Goal: Information Seeking & Learning: Learn about a topic

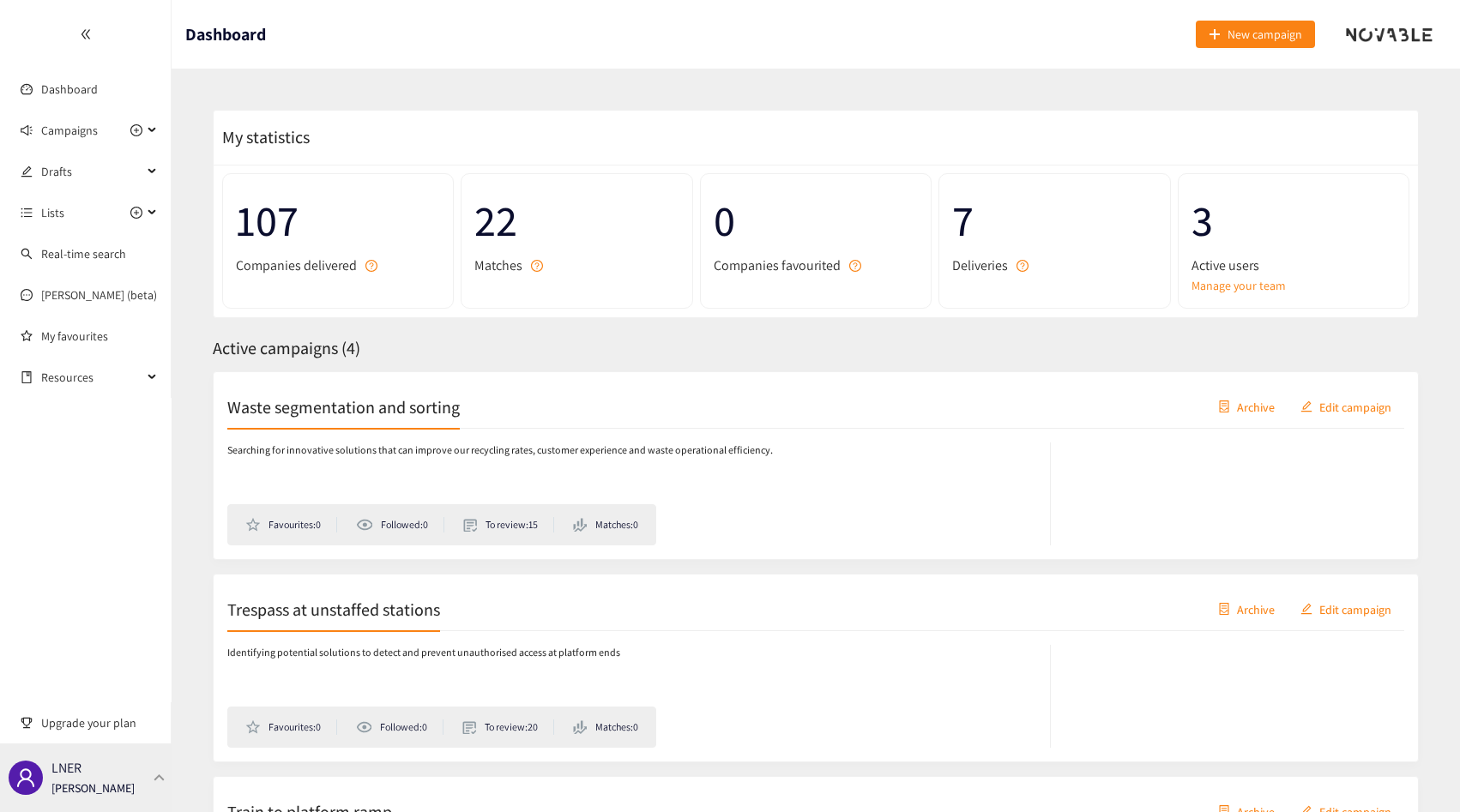
click at [105, 808] on div "LNER Thibaut Jacobs" at bounding box center [86, 777] width 171 height 68
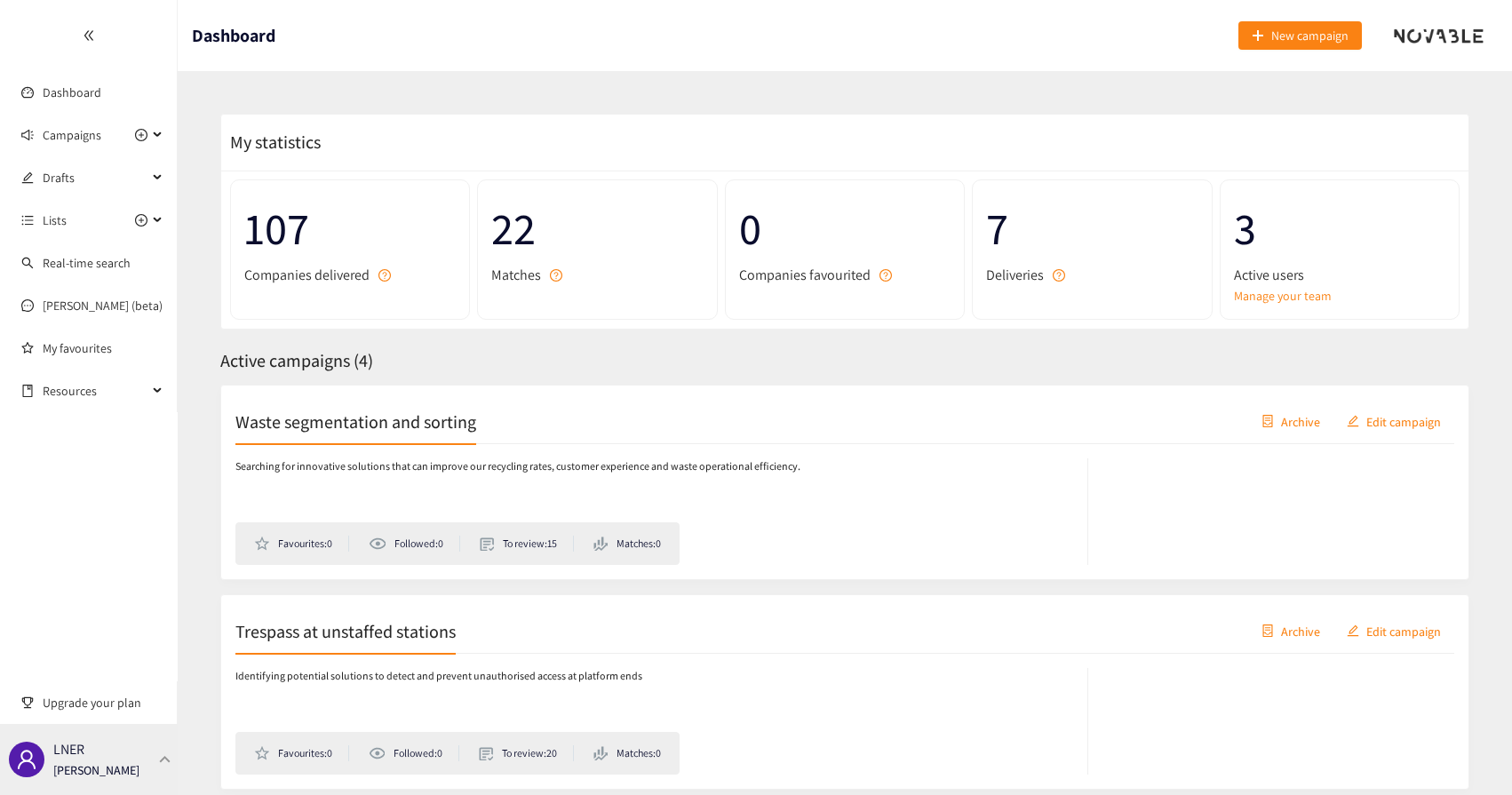
click at [162, 751] on div "LNER [PERSON_NAME]" at bounding box center [89, 759] width 177 height 71
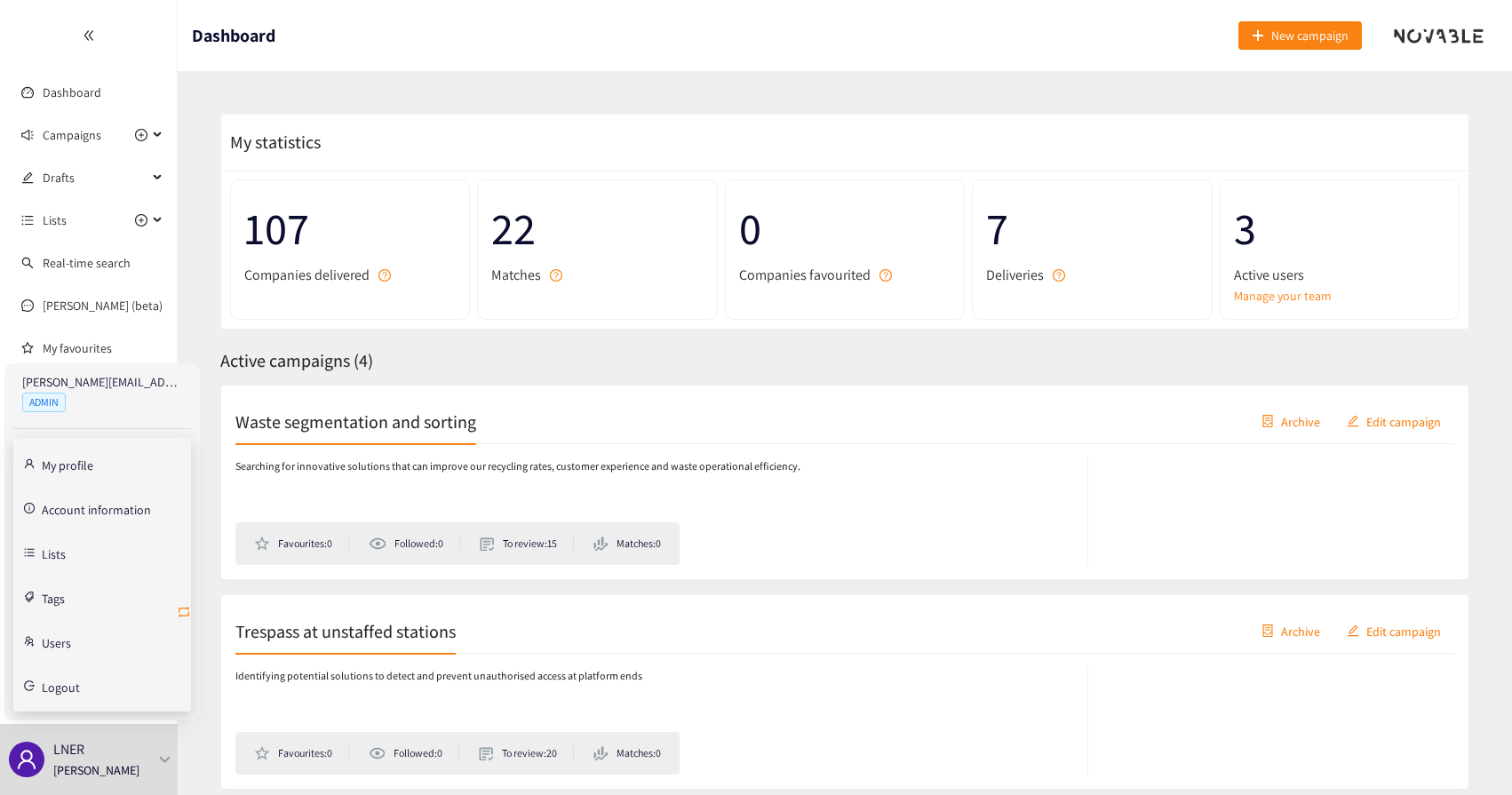
click at [179, 609] on icon "retweet" at bounding box center [184, 612] width 11 height 11
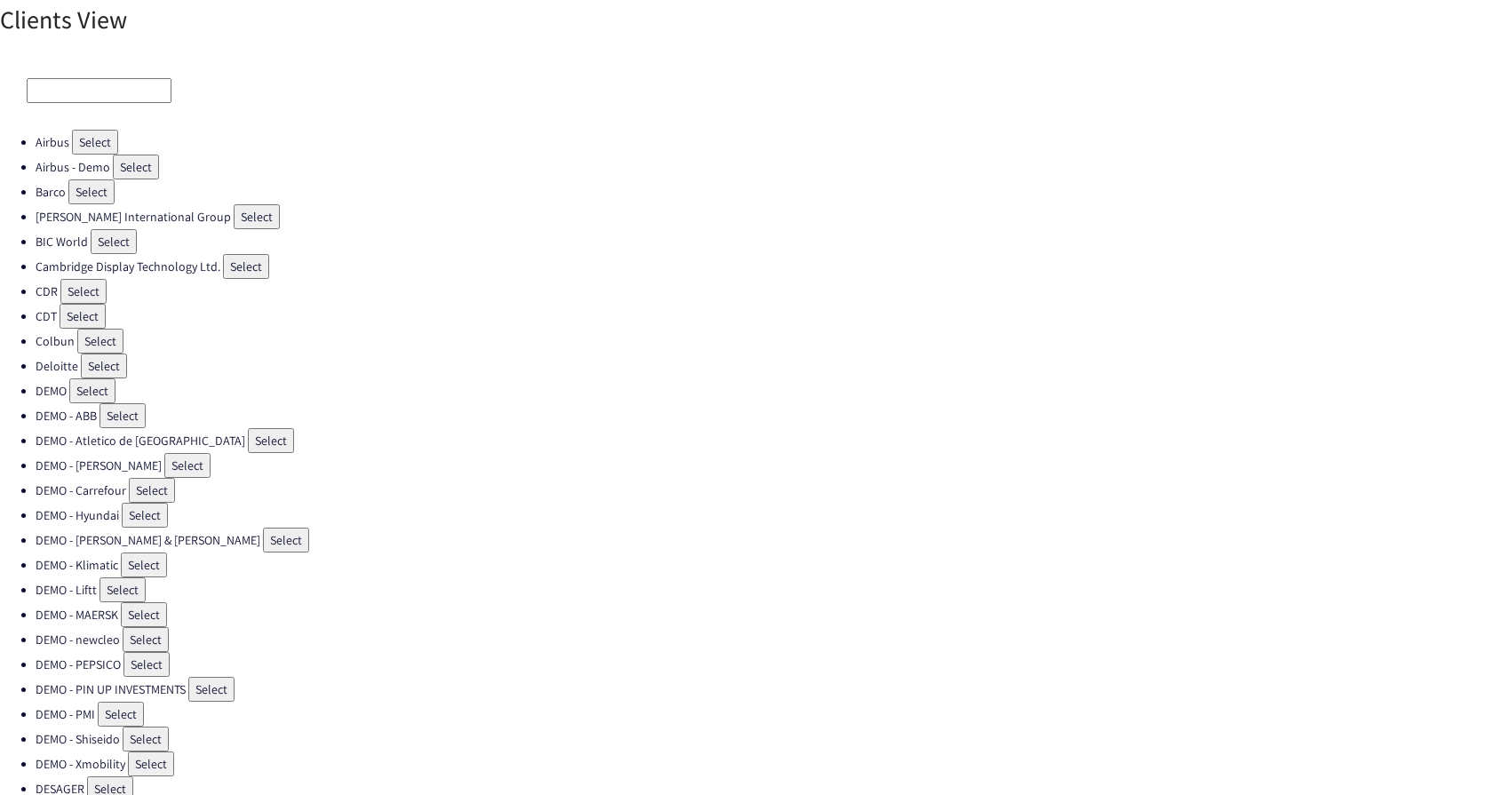
click at [82, 105] on div at bounding box center [756, 90] width 1512 height 78
click at [93, 97] on input "f" at bounding box center [99, 90] width 145 height 25
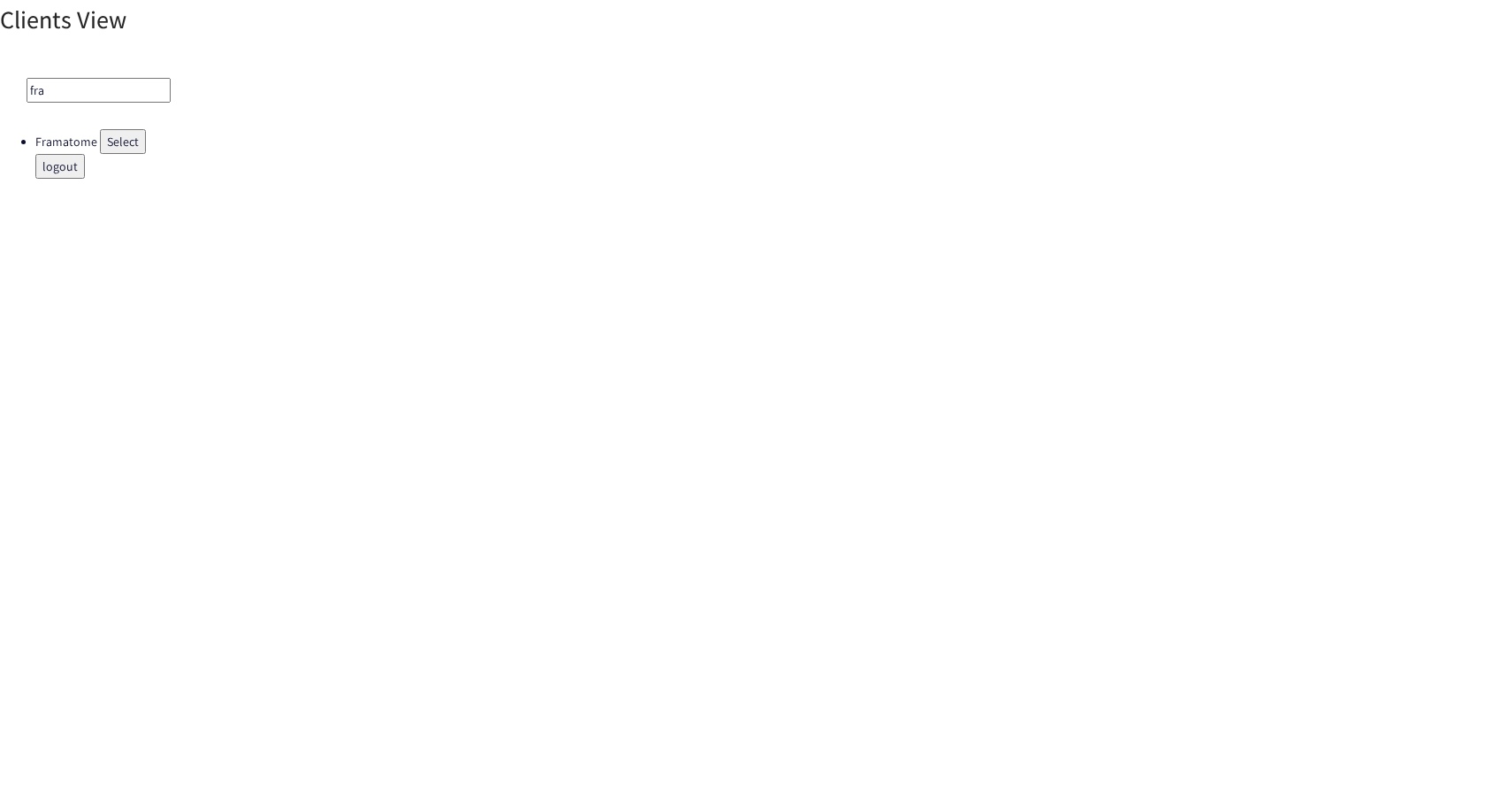
type input "fra"
click at [123, 146] on button "Select" at bounding box center [123, 142] width 46 height 25
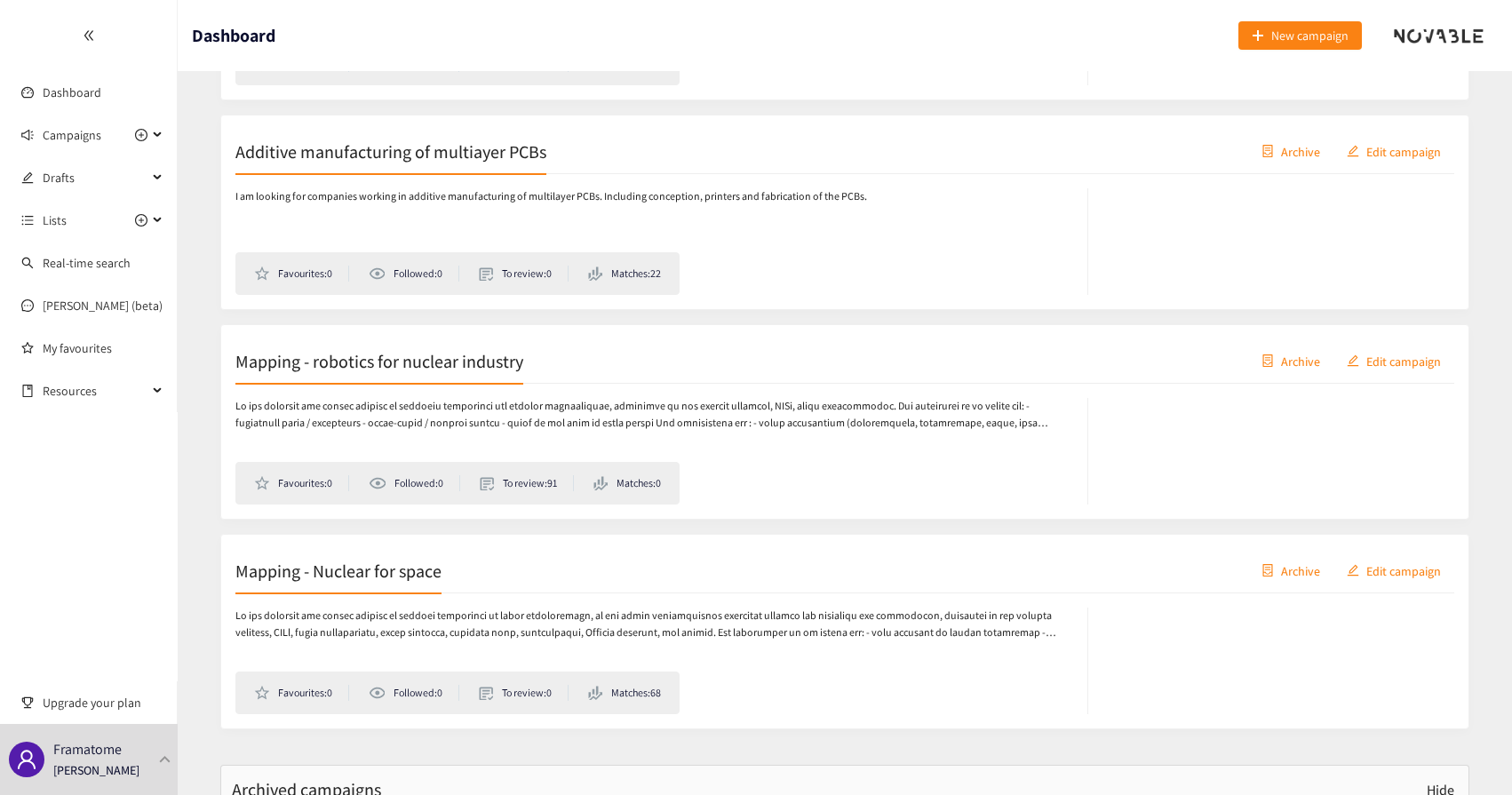
scroll to position [1111, 0]
click at [480, 577] on div "Mapping - Nuclear for space Archive Edit campaign" at bounding box center [845, 568] width 1219 height 45
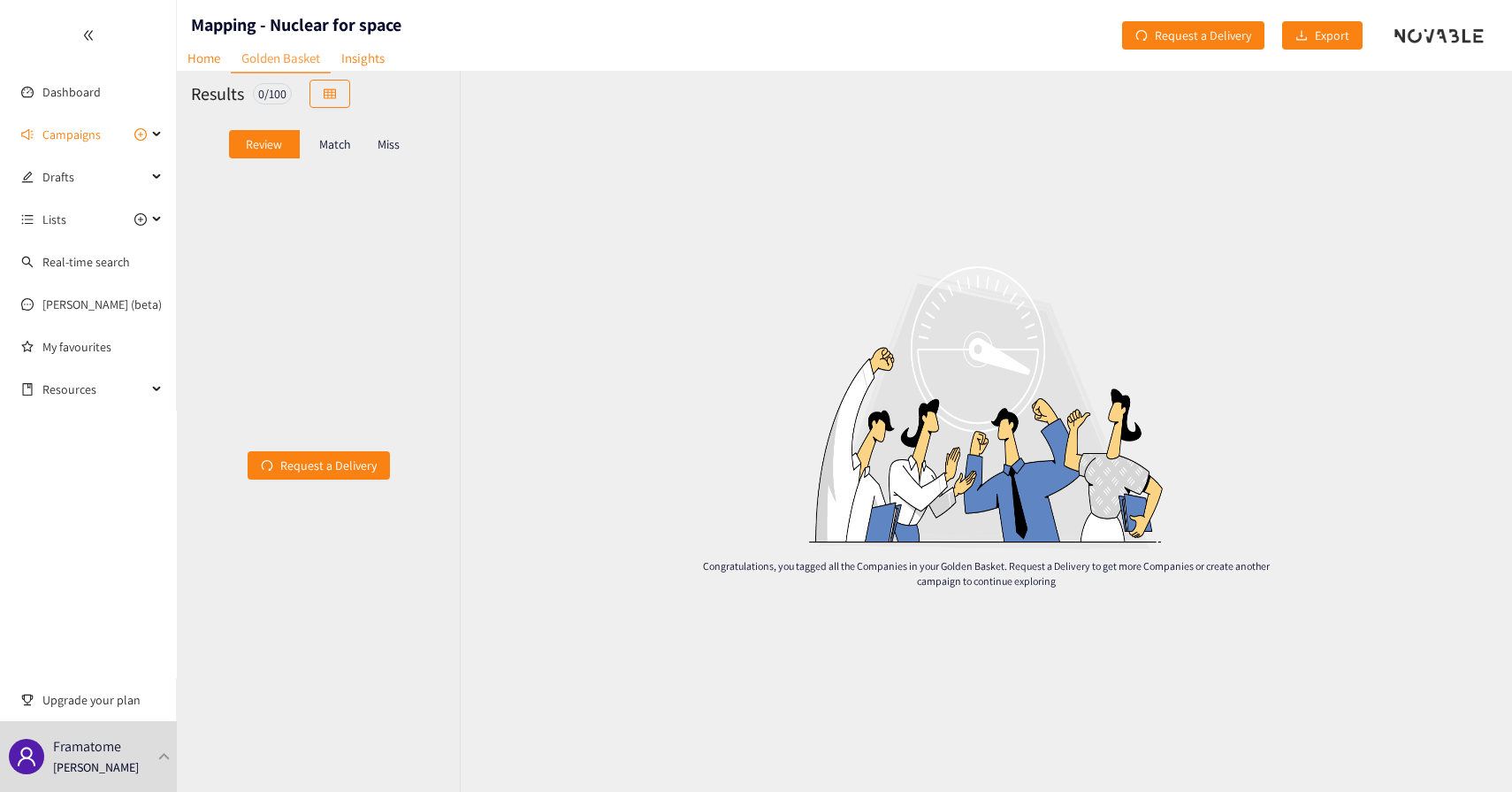
click at [311, 153] on div "Match" at bounding box center [334, 144] width 70 height 29
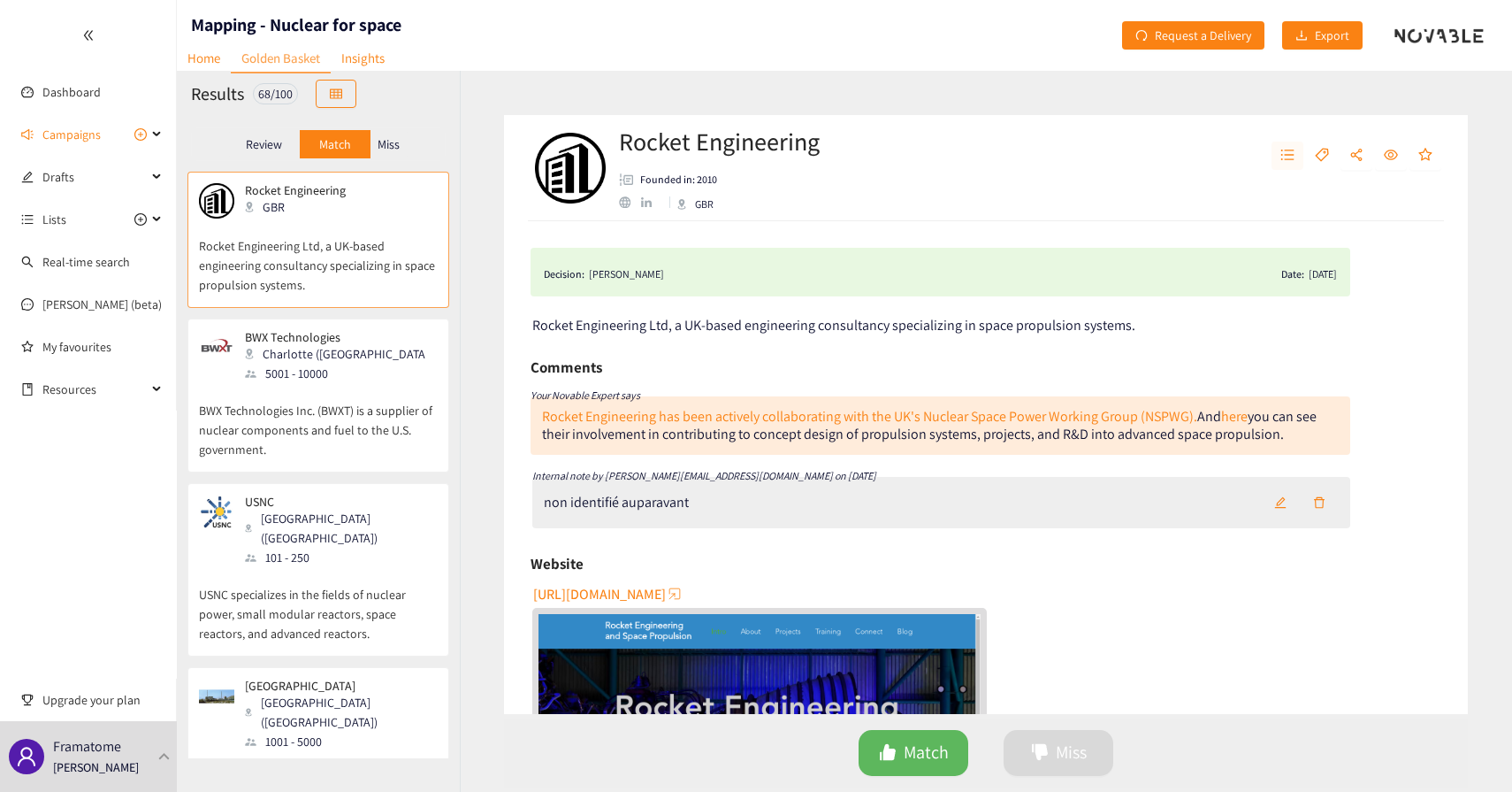
click at [1285, 166] on button "button" at bounding box center [1288, 156] width 32 height 29
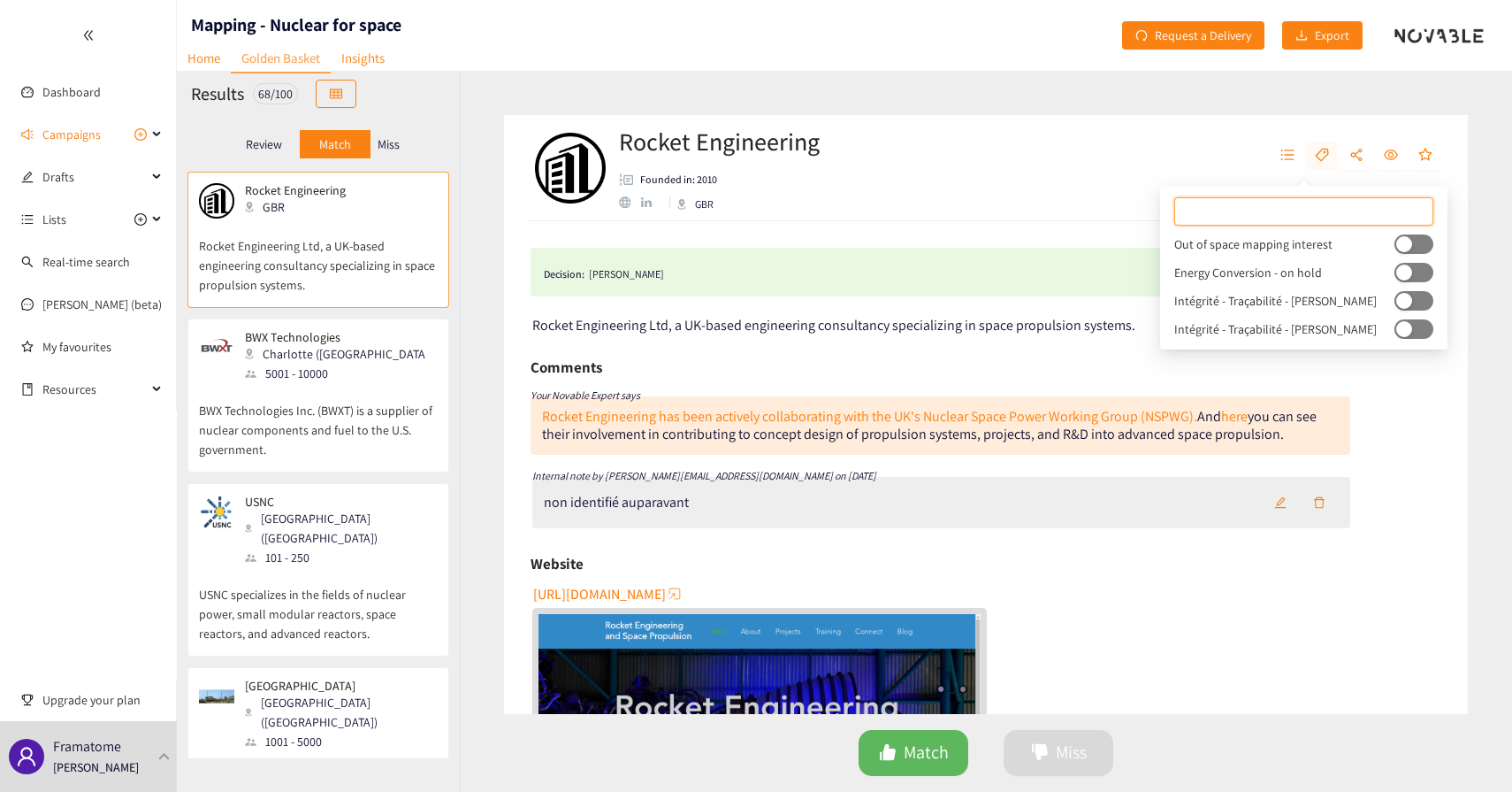
click at [1318, 152] on icon "tag" at bounding box center [1322, 155] width 14 height 14
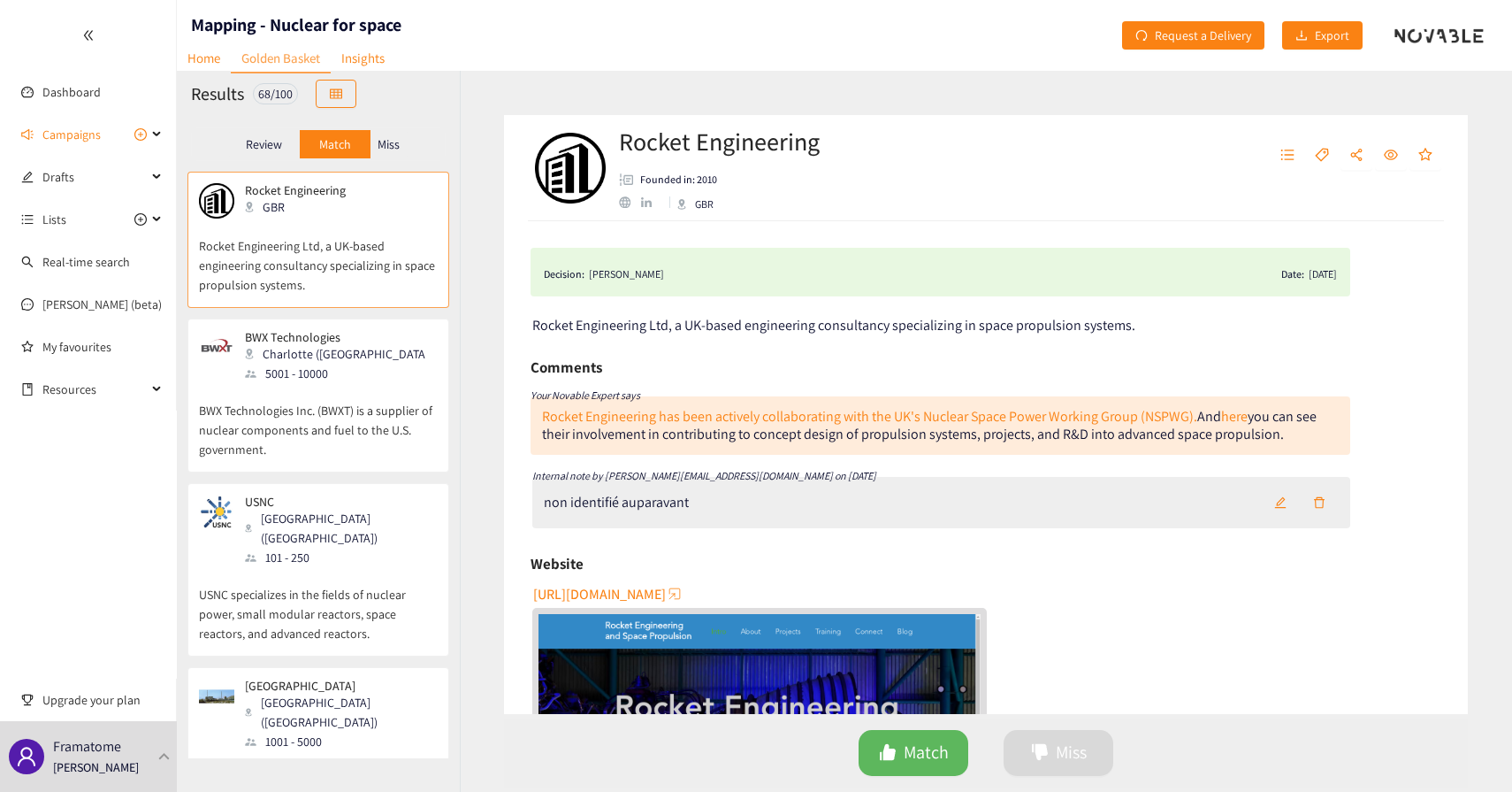
click at [1026, 153] on div "Rocket Engineering Founded in: 2010 GBR" at bounding box center [803, 169] width 546 height 54
click at [317, 415] on p "BWX Technologies Inc. (BWXT) is a supplier of nuclear components and fuel to th…" at bounding box center [318, 421] width 239 height 76
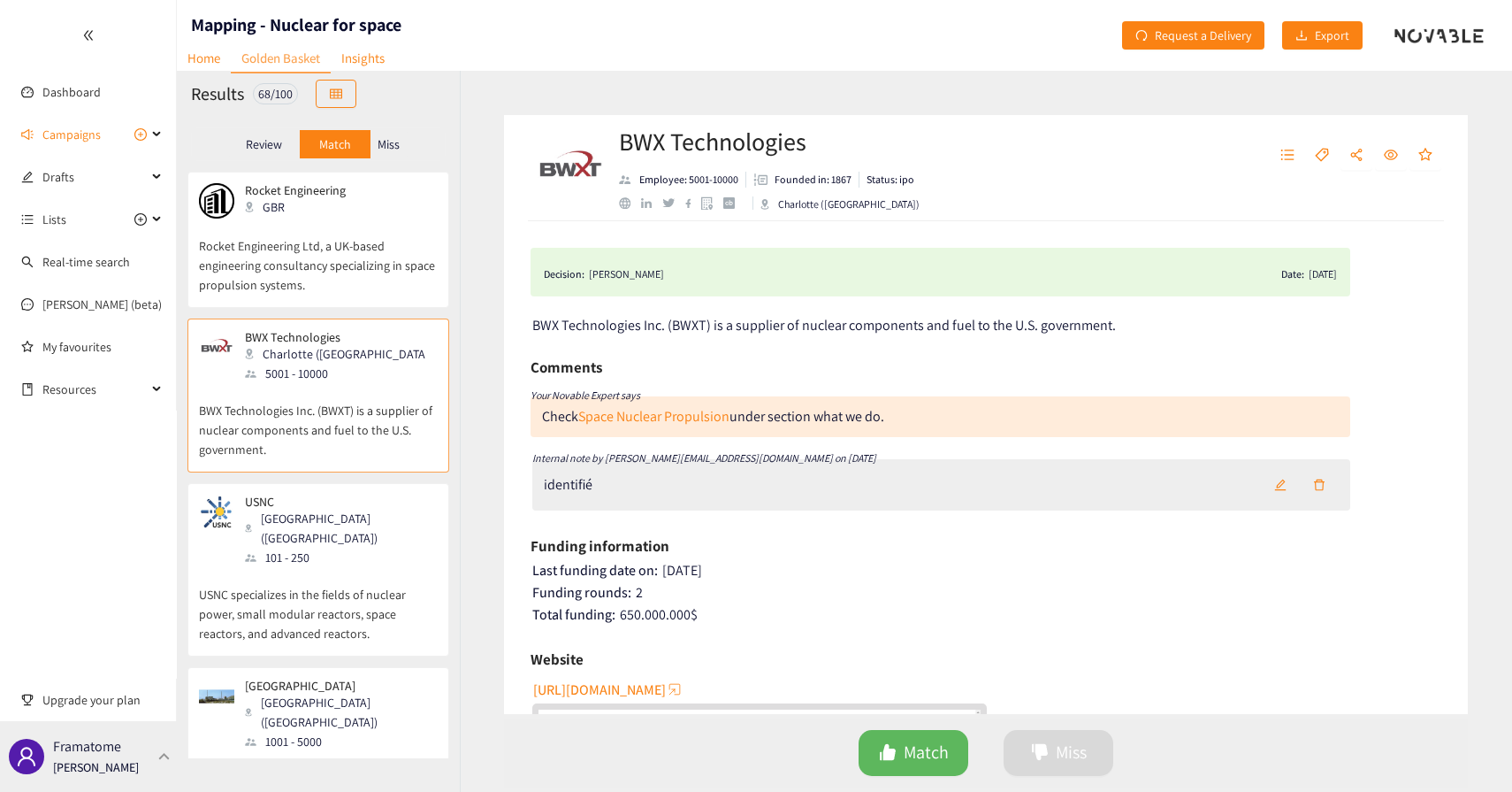
click at [94, 757] on p "[PERSON_NAME]" at bounding box center [96, 767] width 86 height 20
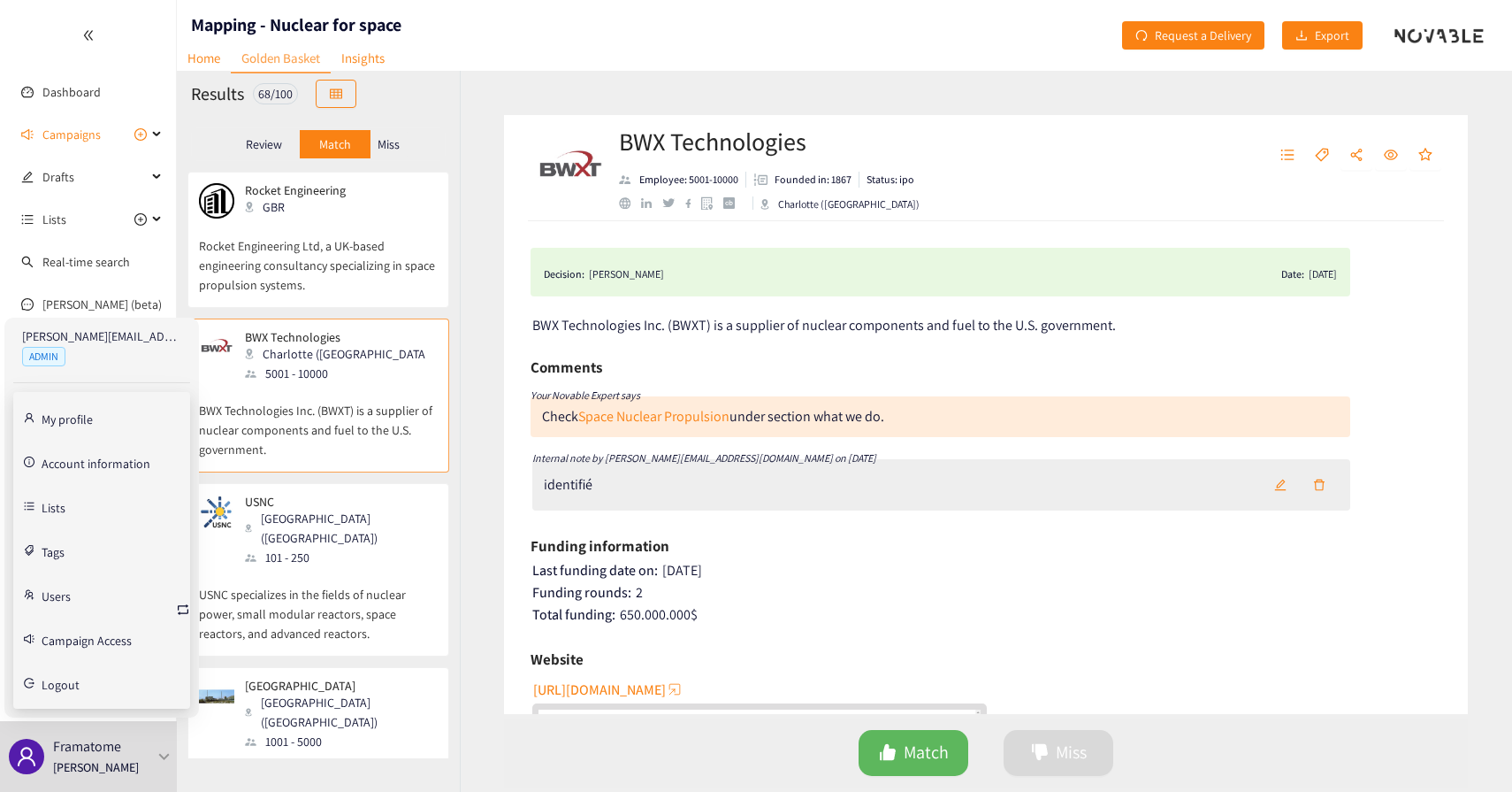
click at [43, 549] on link "Tags" at bounding box center [53, 550] width 23 height 16
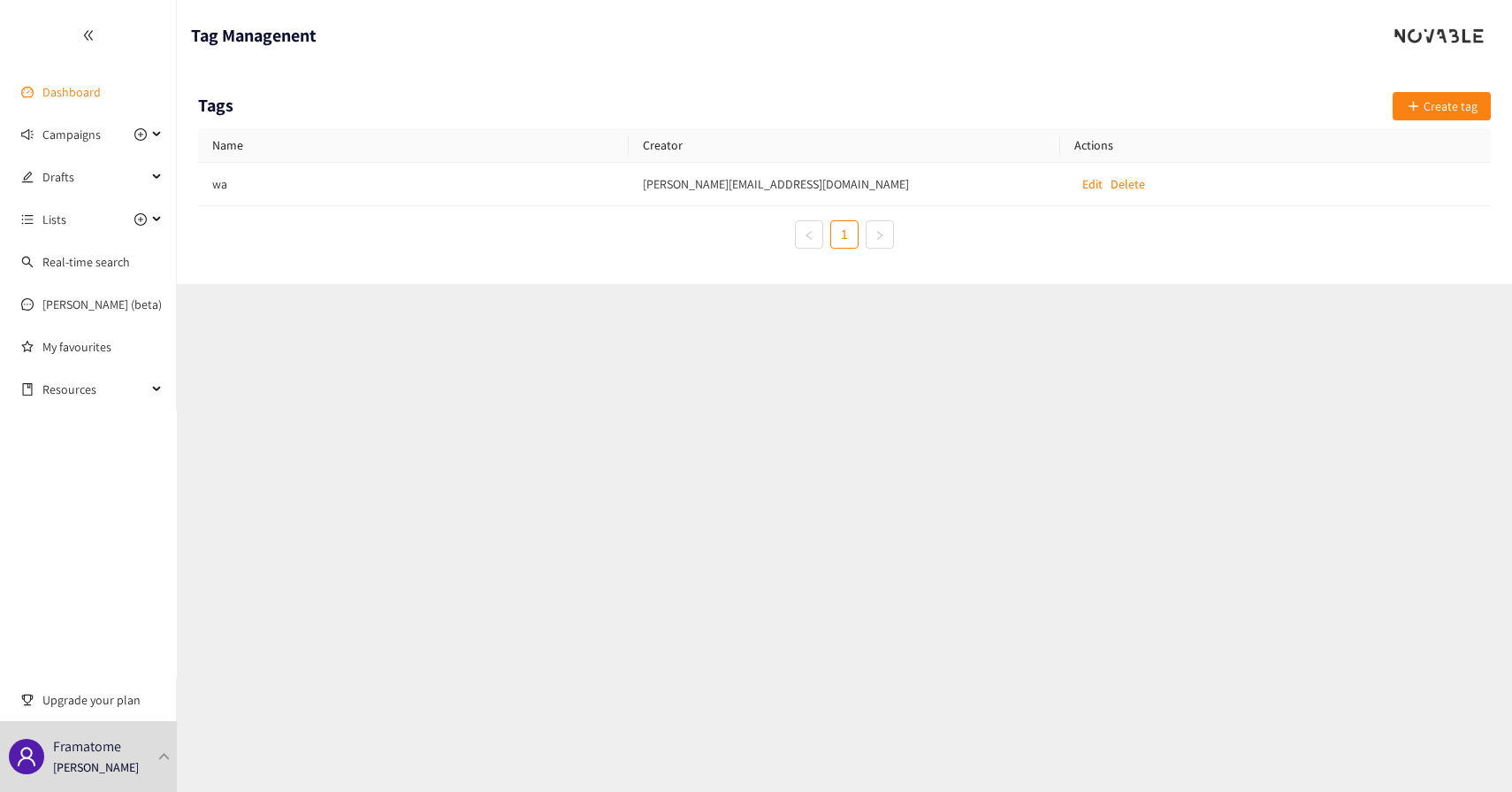
click at [62, 100] on link "Dashboard" at bounding box center [71, 92] width 58 height 16
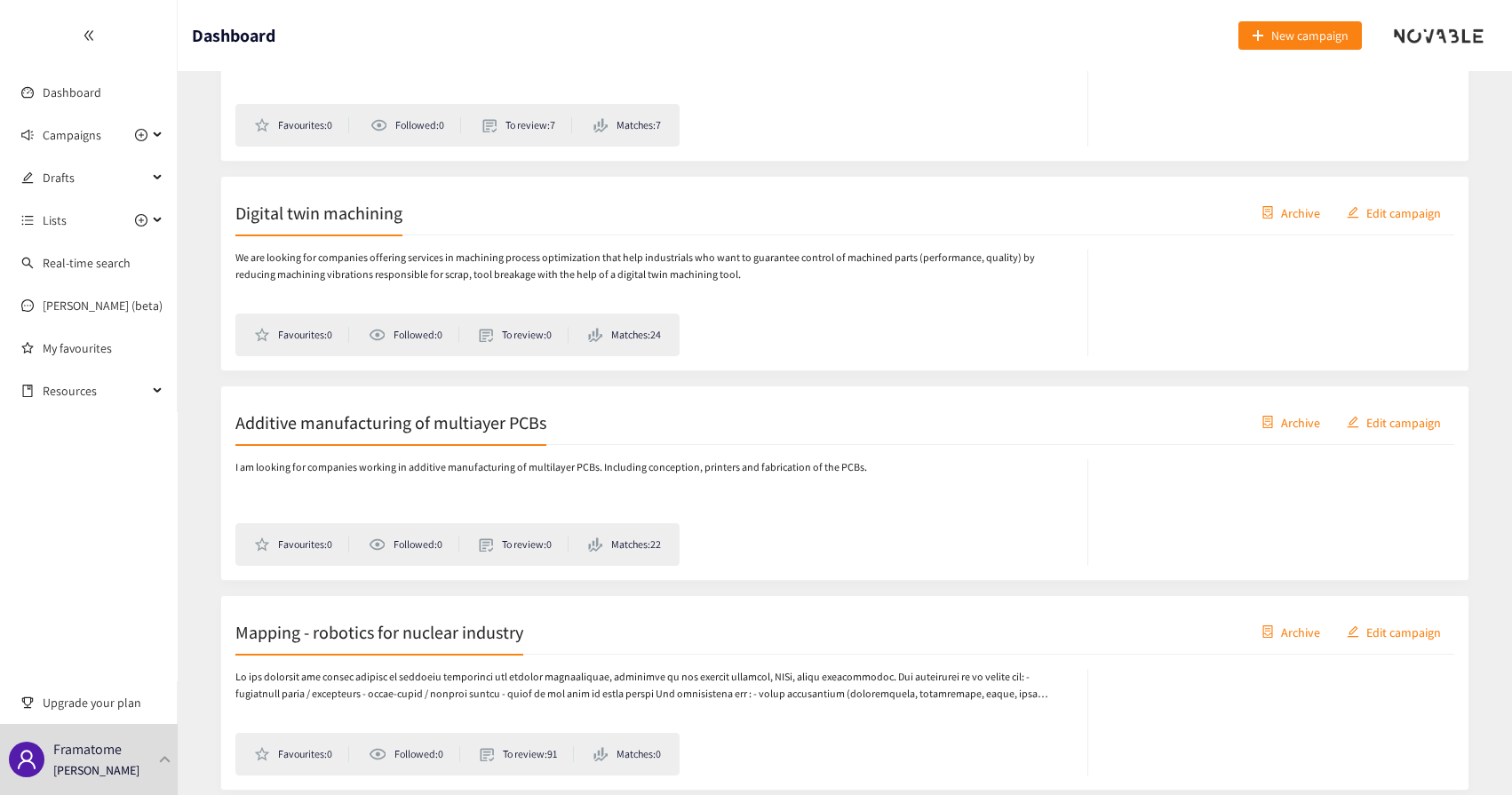
scroll to position [1346, 0]
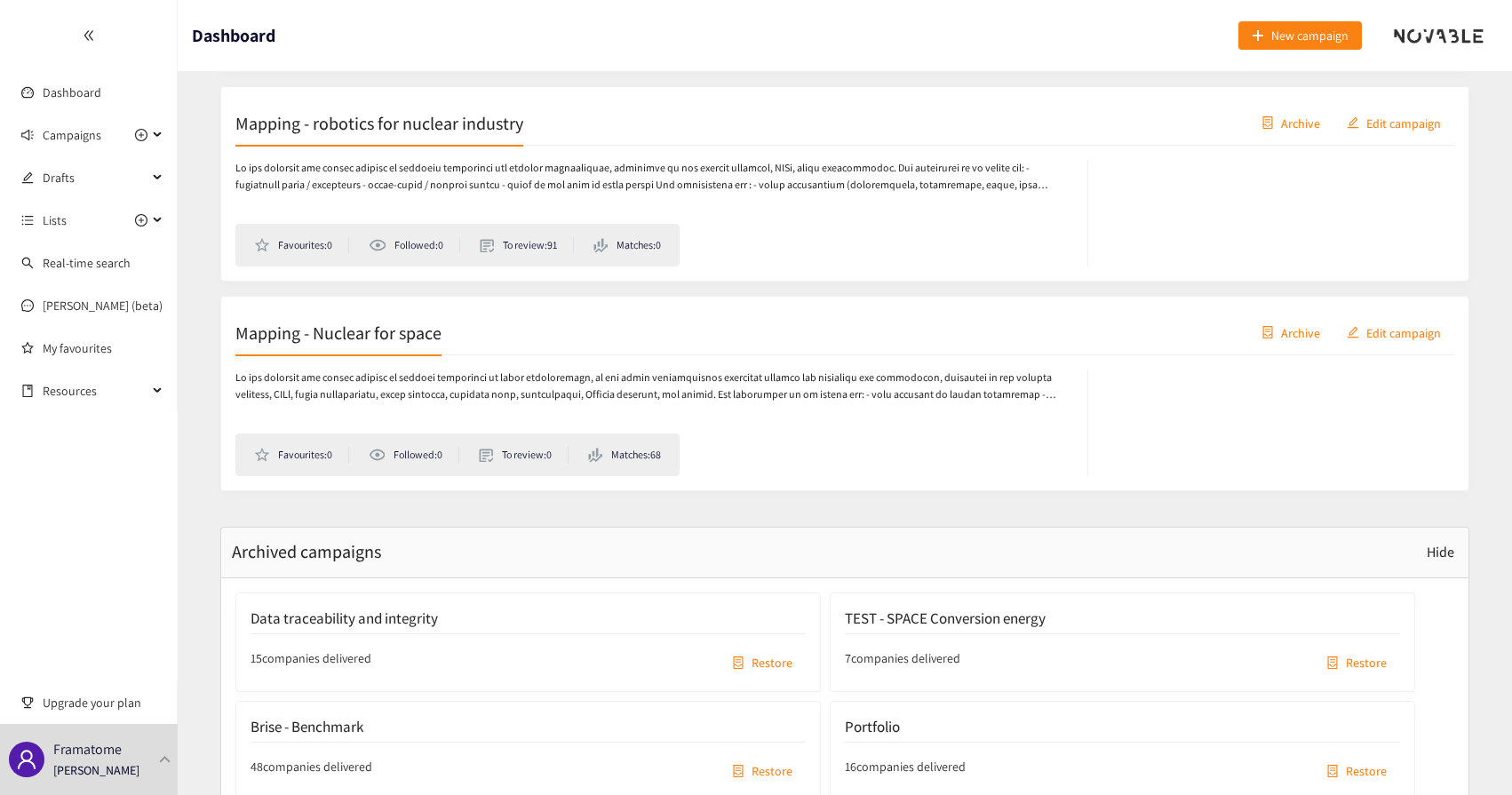
click at [464, 403] on div "Favourites: 0 Followed: 0 To review: 0 Matches: 68" at bounding box center [662, 423] width 853 height 107
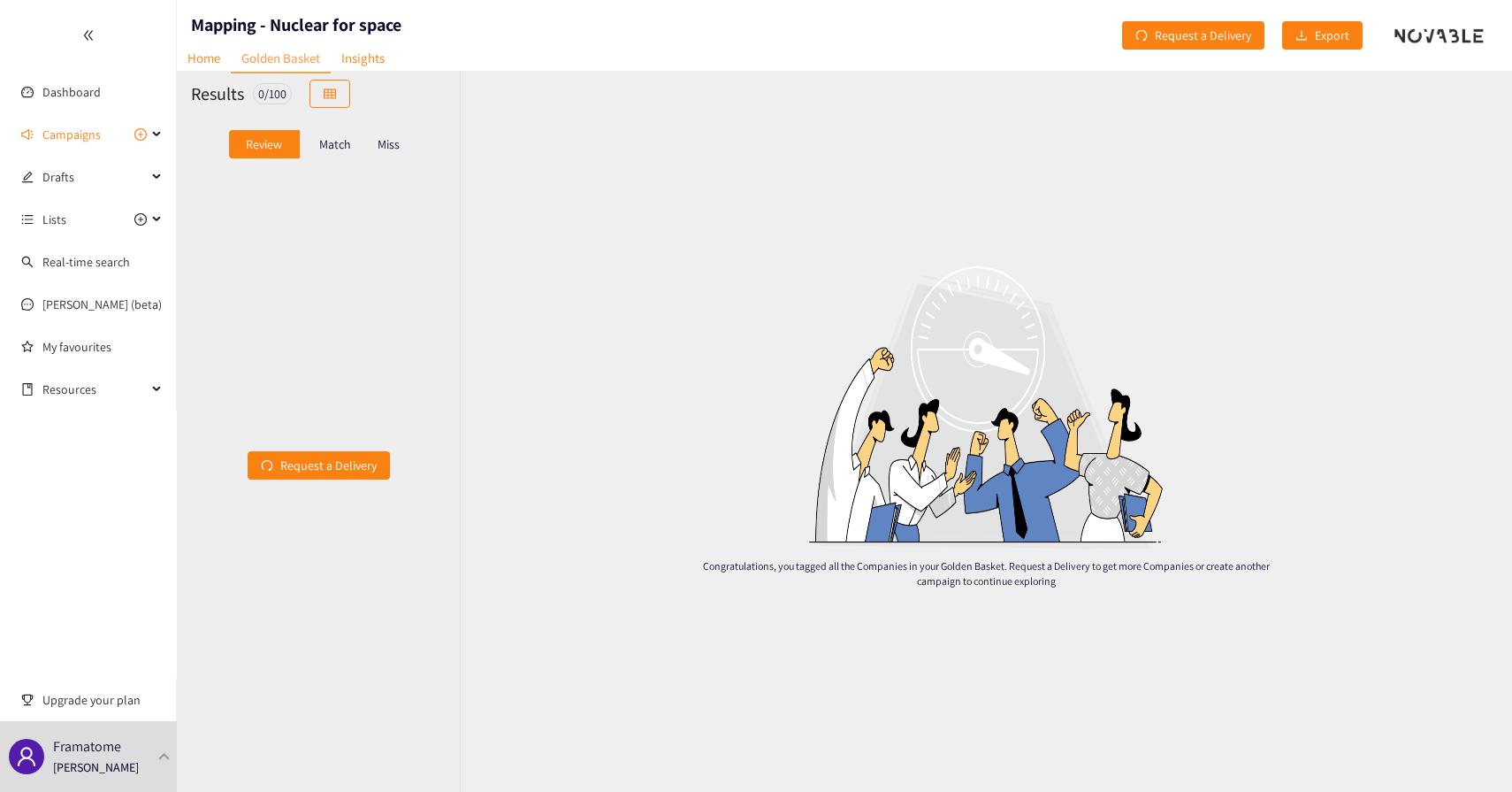
click at [331, 144] on p "Match" at bounding box center [335, 144] width 32 height 14
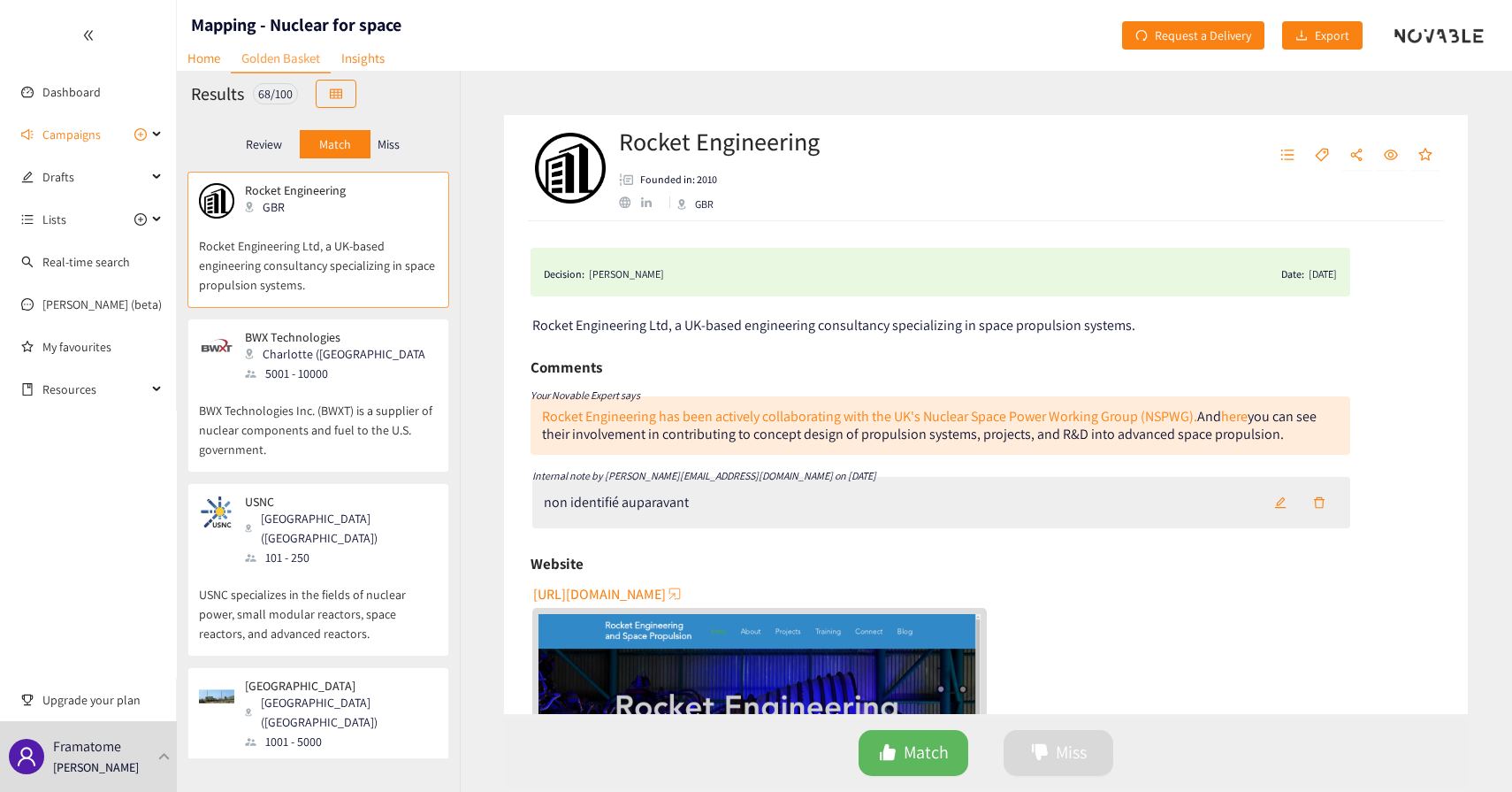
click at [318, 408] on p "BWX Technologies Inc. (BWXT) is a supplier of nuclear components and fuel to th…" at bounding box center [318, 421] width 239 height 76
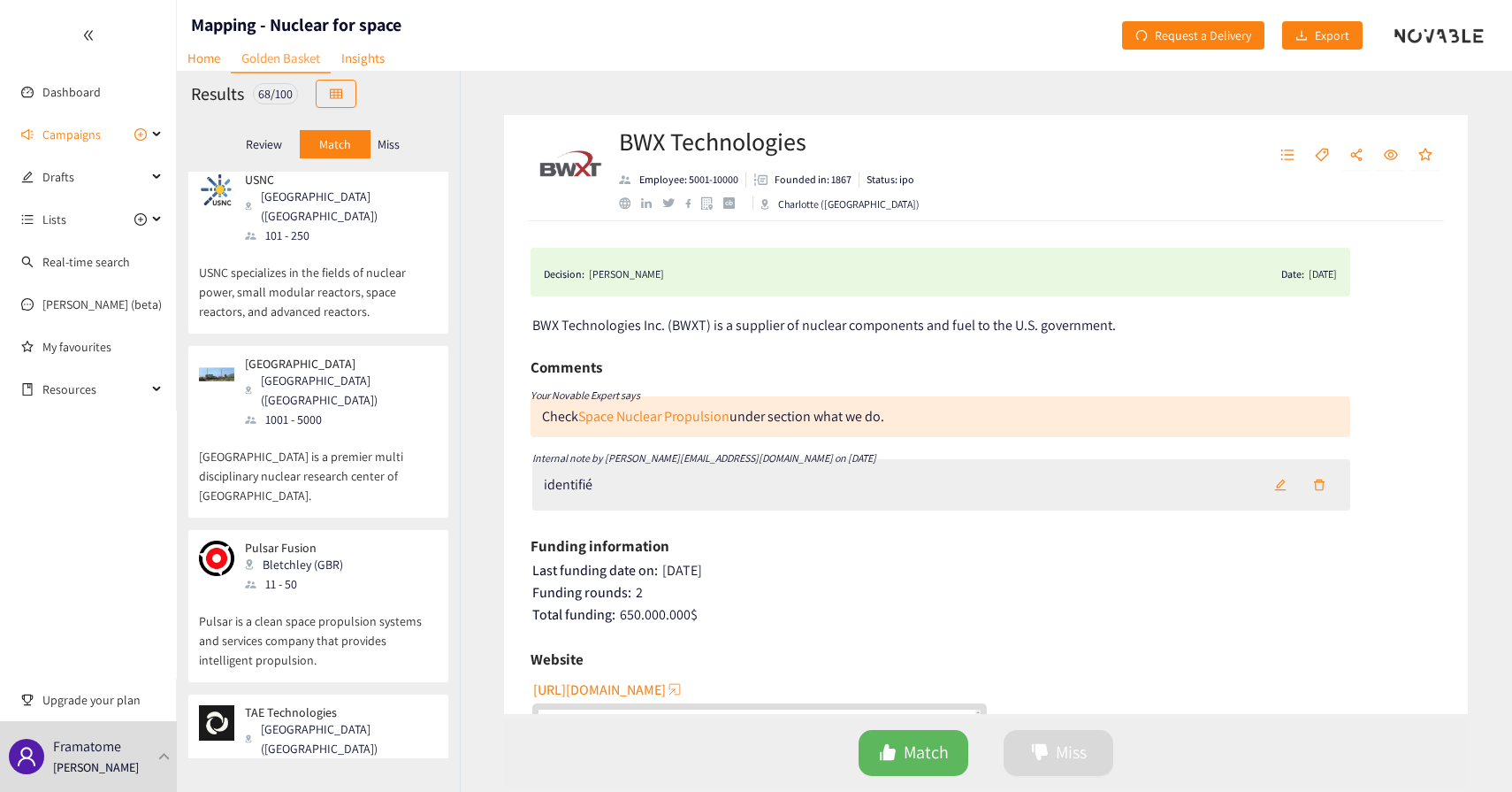
scroll to position [323, 0]
click at [318, 428] on p "[GEOGRAPHIC_DATA] is a premier multi disciplinary nuclear research center of [G…" at bounding box center [318, 466] width 239 height 76
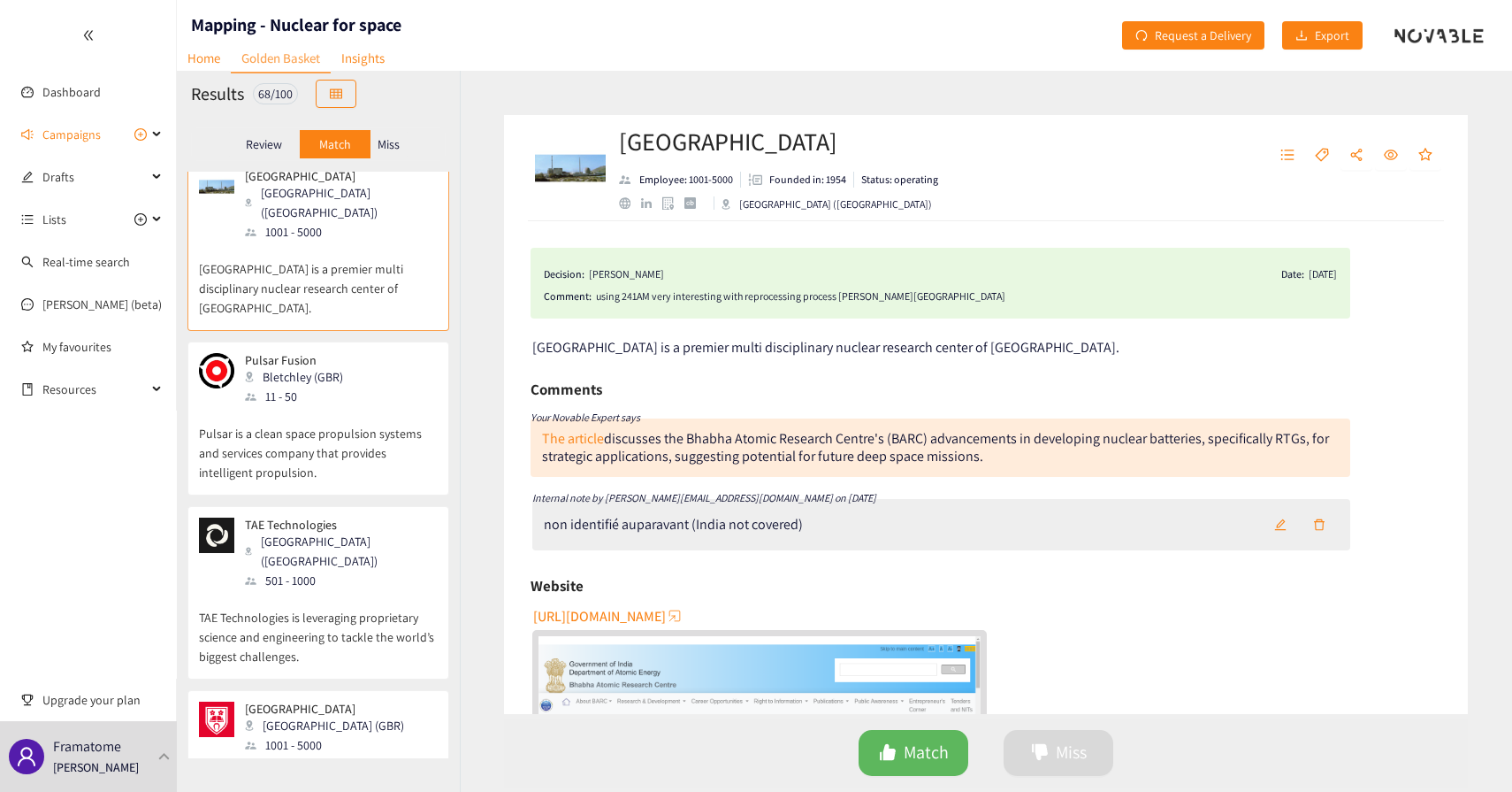
scroll to position [511, 0]
click at [329, 447] on div "Pulsar Fusion Bletchley (GBR) 11 - 50 Pulsar is a clean space propulsion system…" at bounding box center [318, 422] width 239 height 142
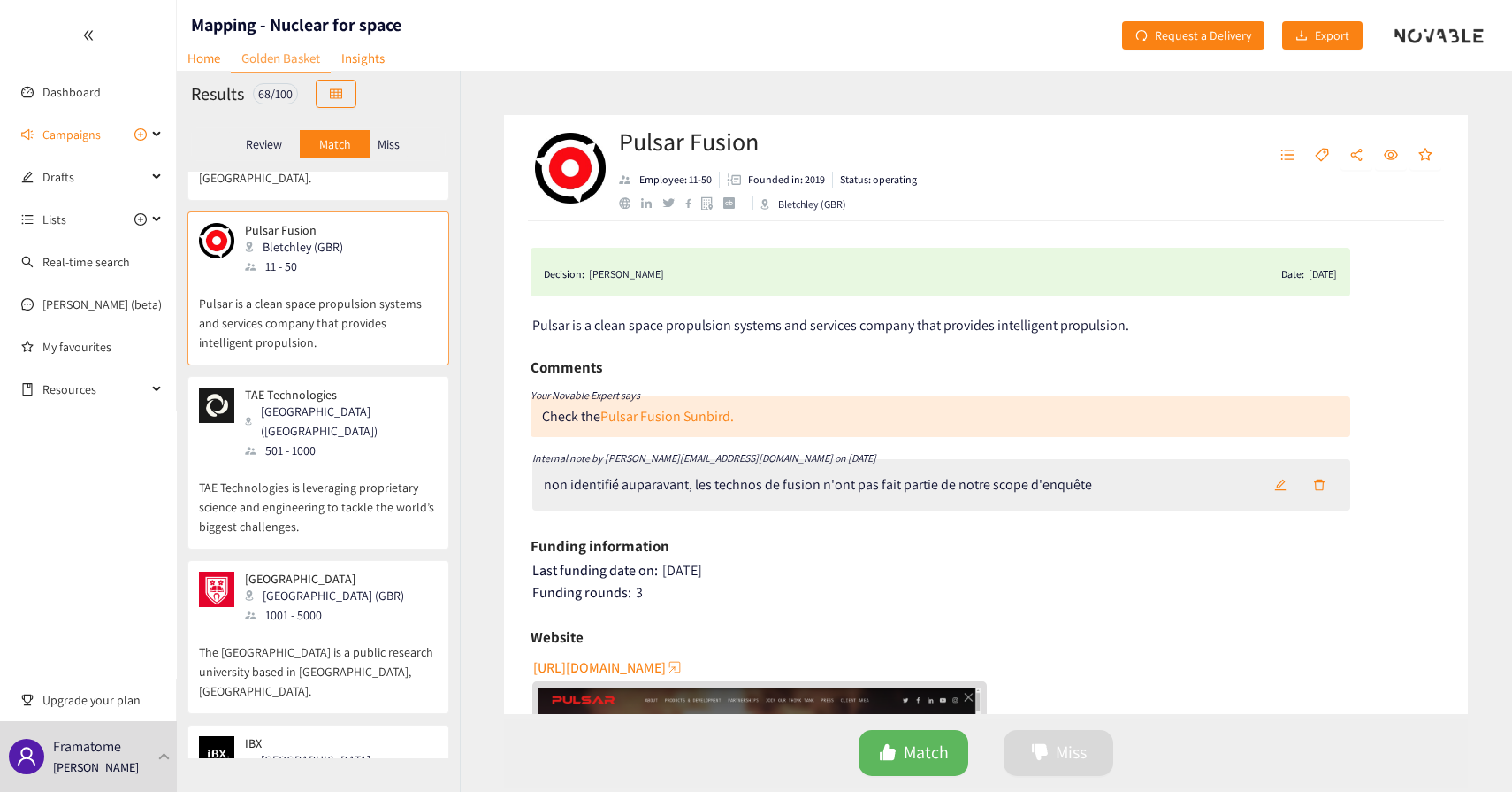
scroll to position [987, 0]
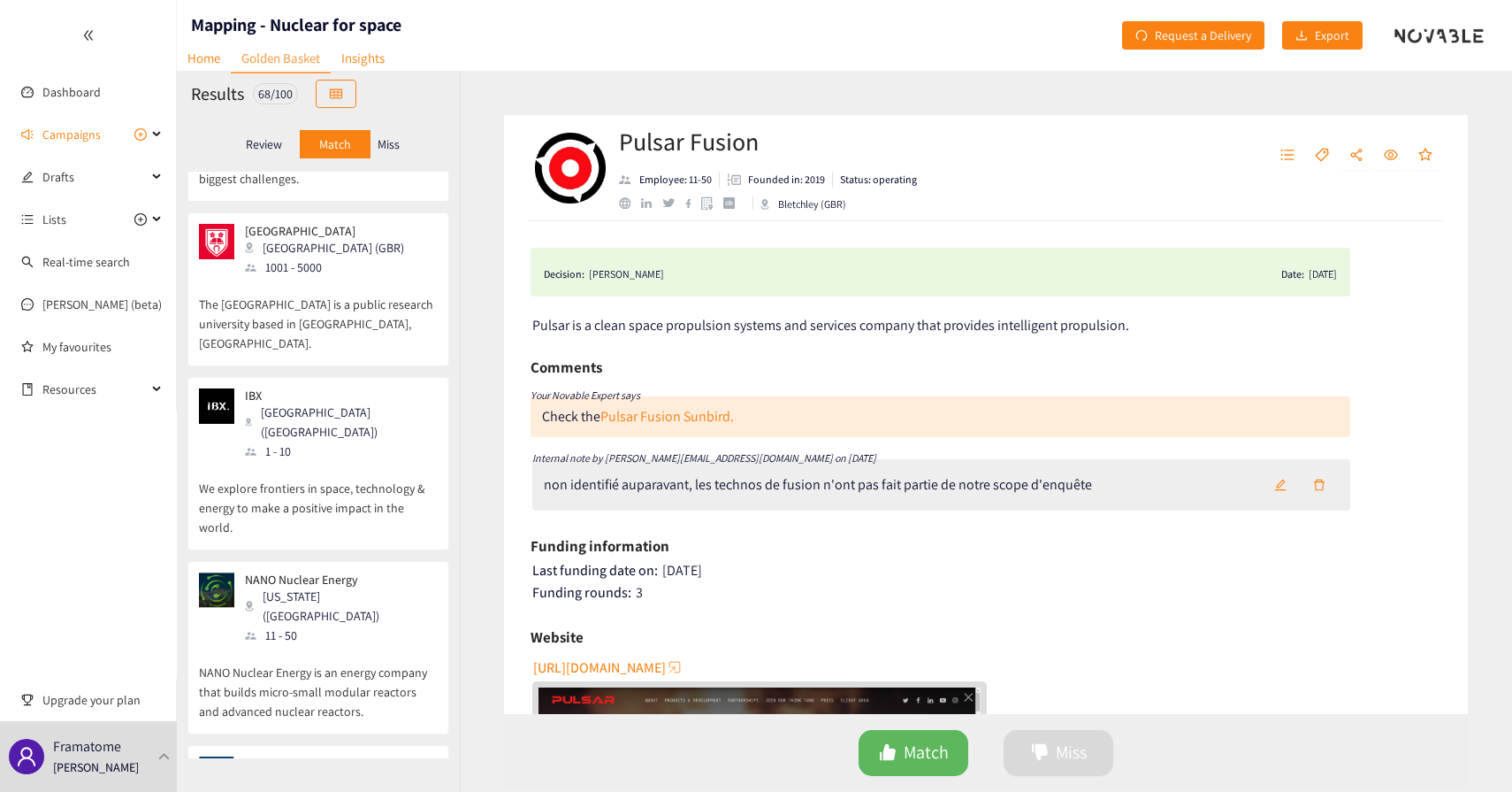
click at [329, 447] on div "IBX [GEOGRAPHIC_DATA] ([GEOGRAPHIC_DATA]) 1 - 10 We explore frontiers in space,…" at bounding box center [318, 469] width 239 height 161
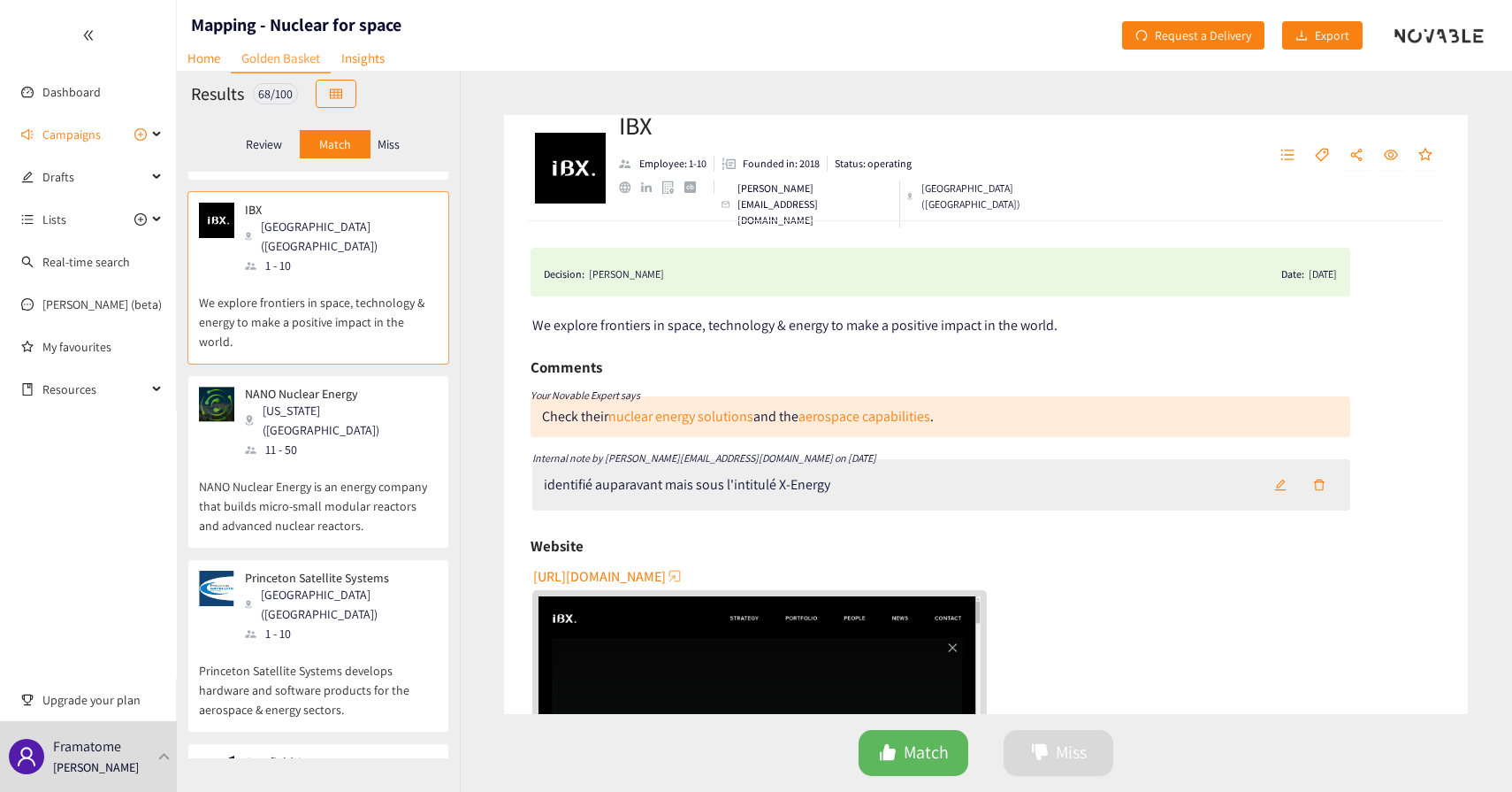
scroll to position [1175, 0]
click at [316, 641] on p "Princeton Satellite Systems develops hardware and software products for the aer…" at bounding box center [318, 679] width 239 height 76
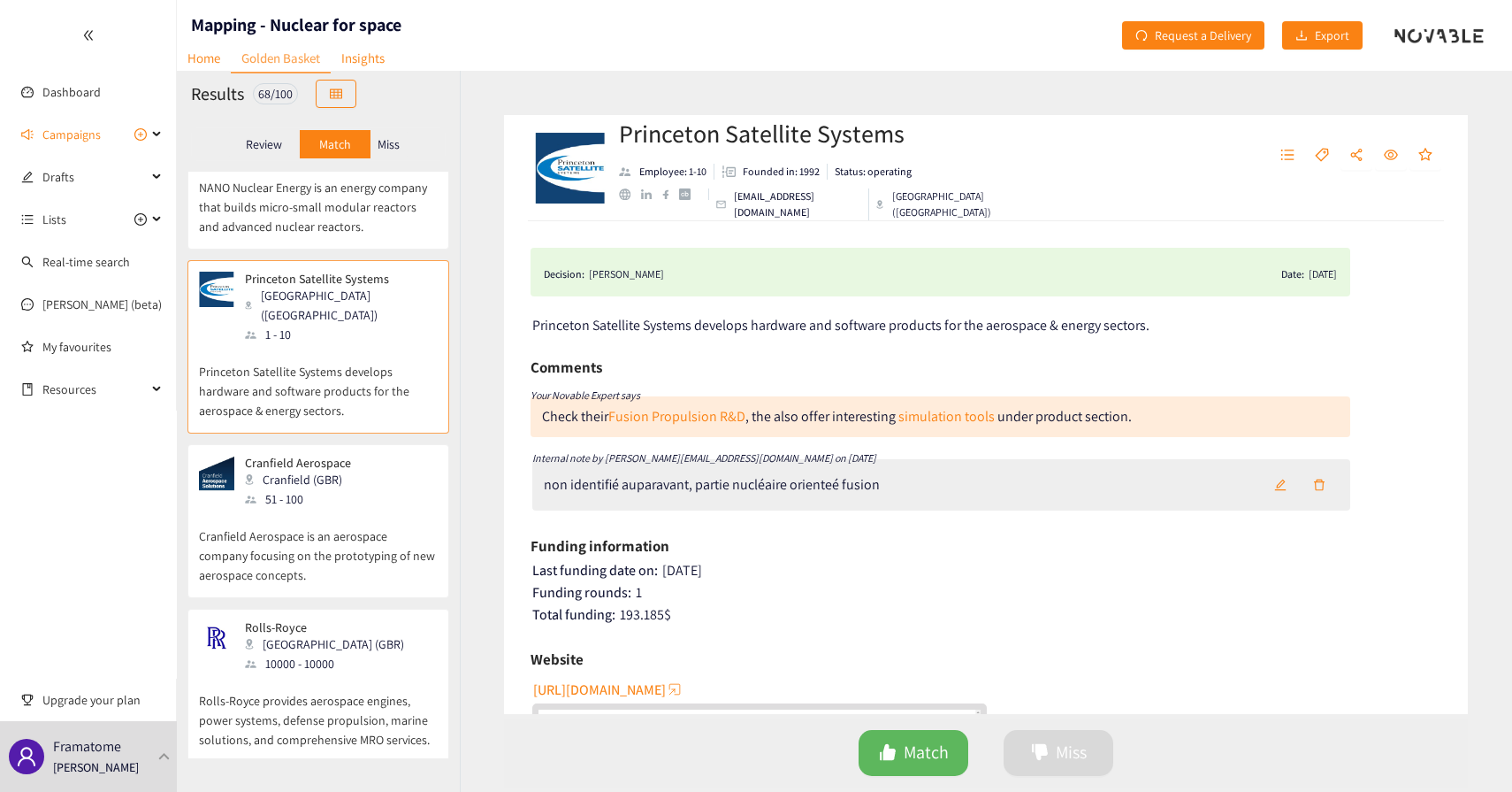
scroll to position [1475, 0]
click at [323, 671] on p "Rolls-Royce provides aerospace engines, power systems, defense propulsion, mari…" at bounding box center [318, 708] width 239 height 76
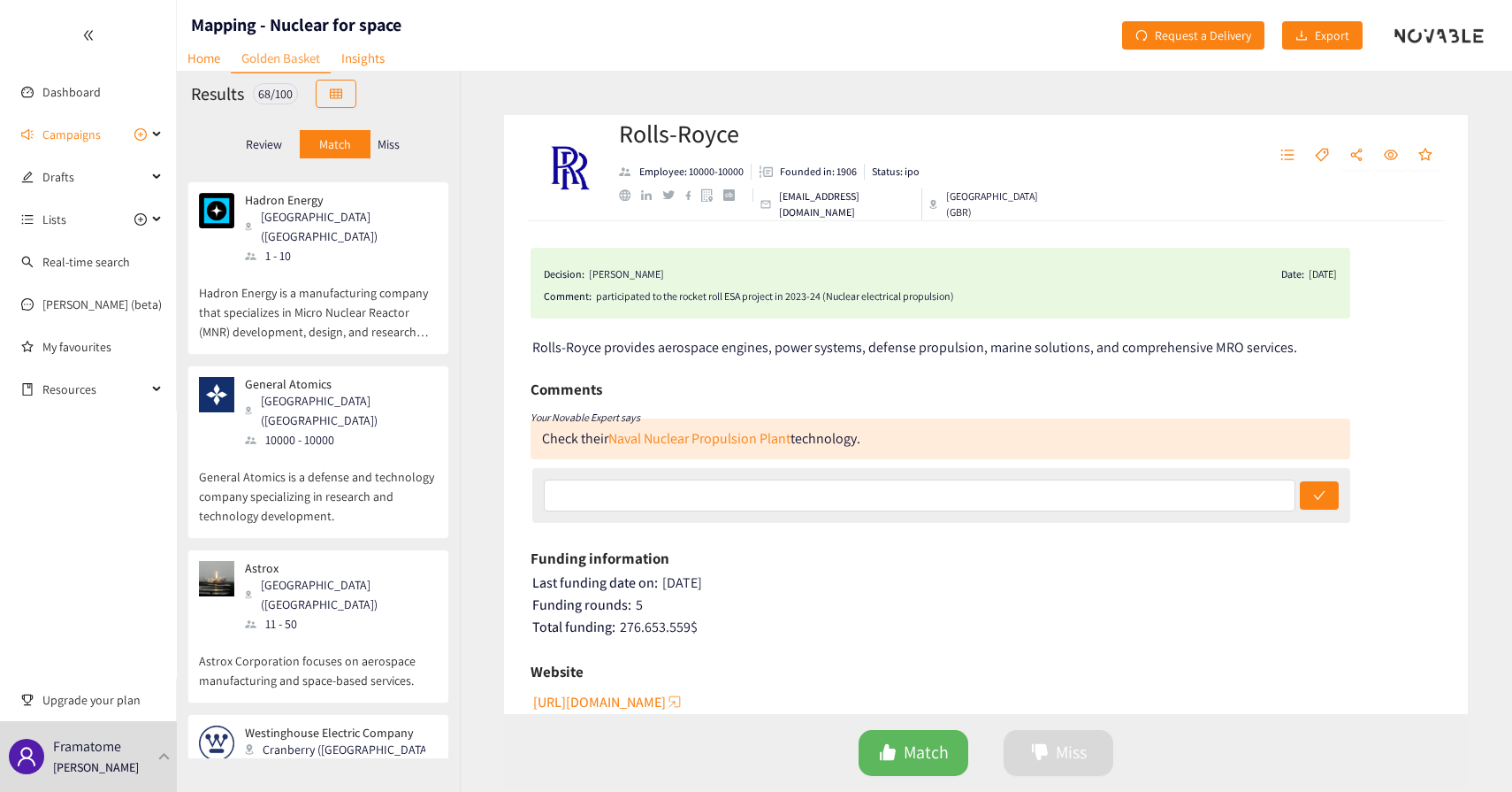
scroll to position [2066, 0]
click at [339, 631] on p "Astrox Corporation focuses on aerospace manufacturing and space-based services." at bounding box center [318, 659] width 239 height 56
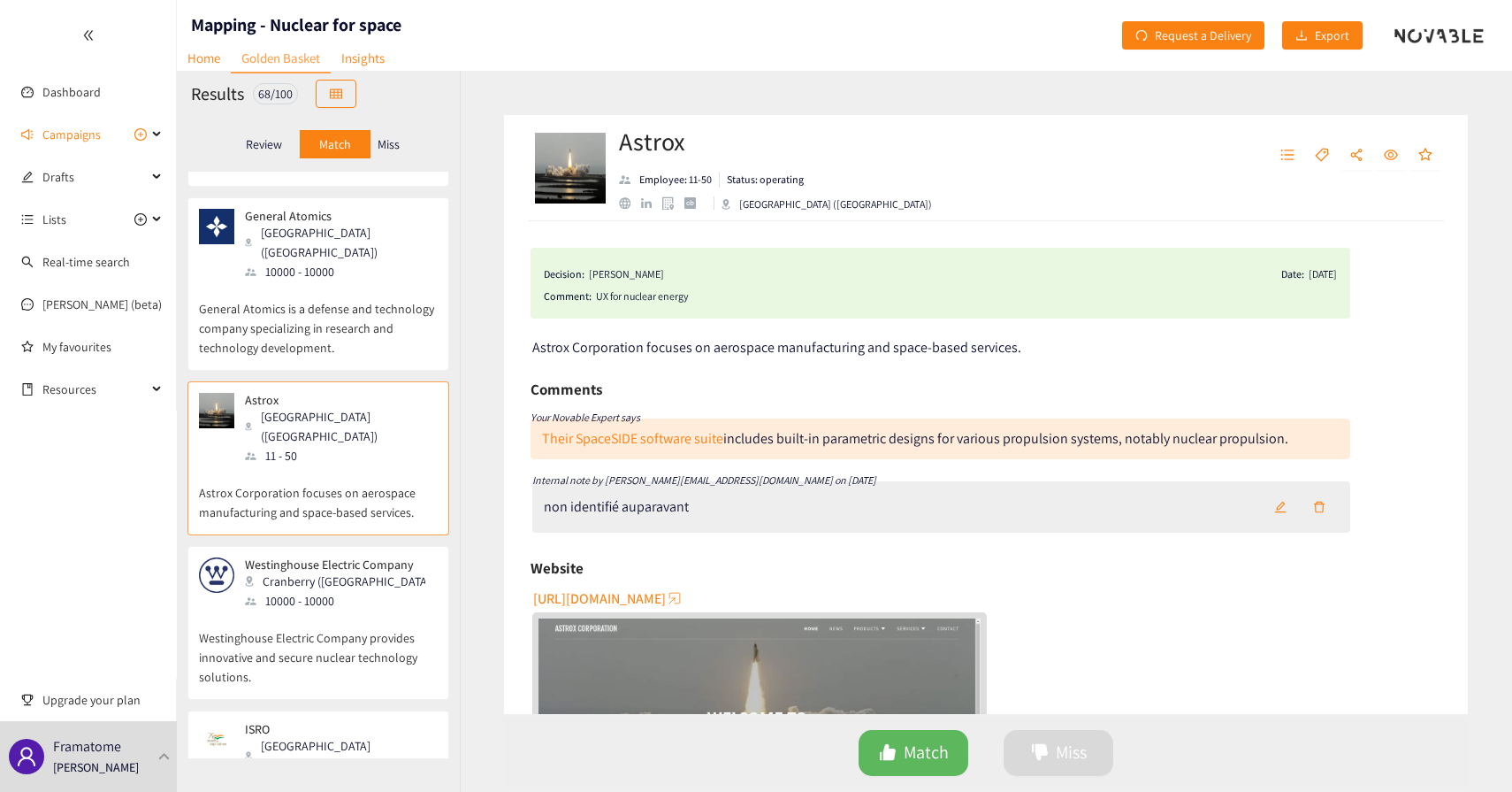
scroll to position [2237, 0]
click at [318, 587] on div "10000 - 10000" at bounding box center [341, 597] width 191 height 20
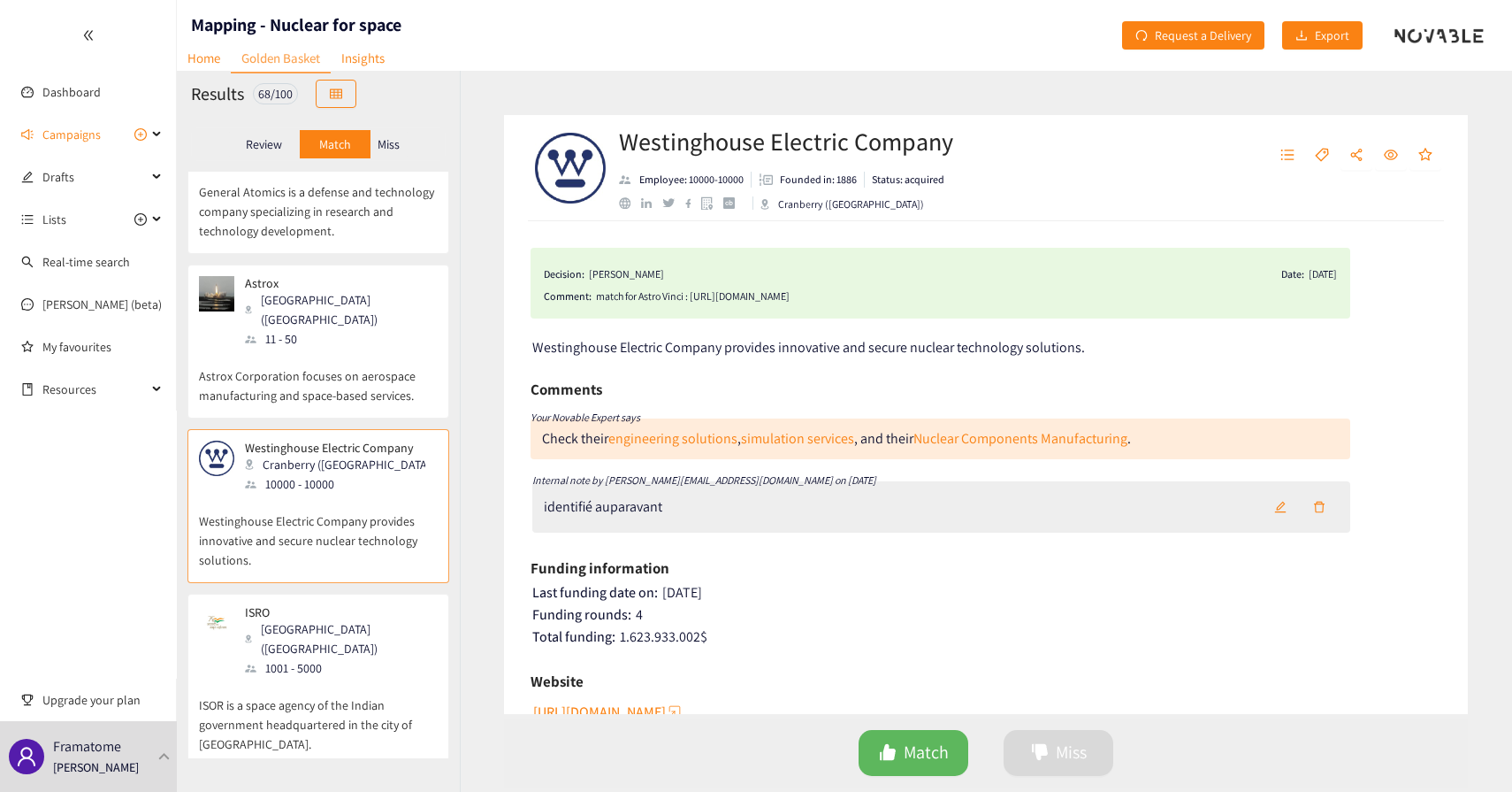
scroll to position [2351, 0]
click at [390, 676] on p "ISOR is a space agency of the Indian government headquartered in the city of [G…" at bounding box center [318, 714] width 239 height 76
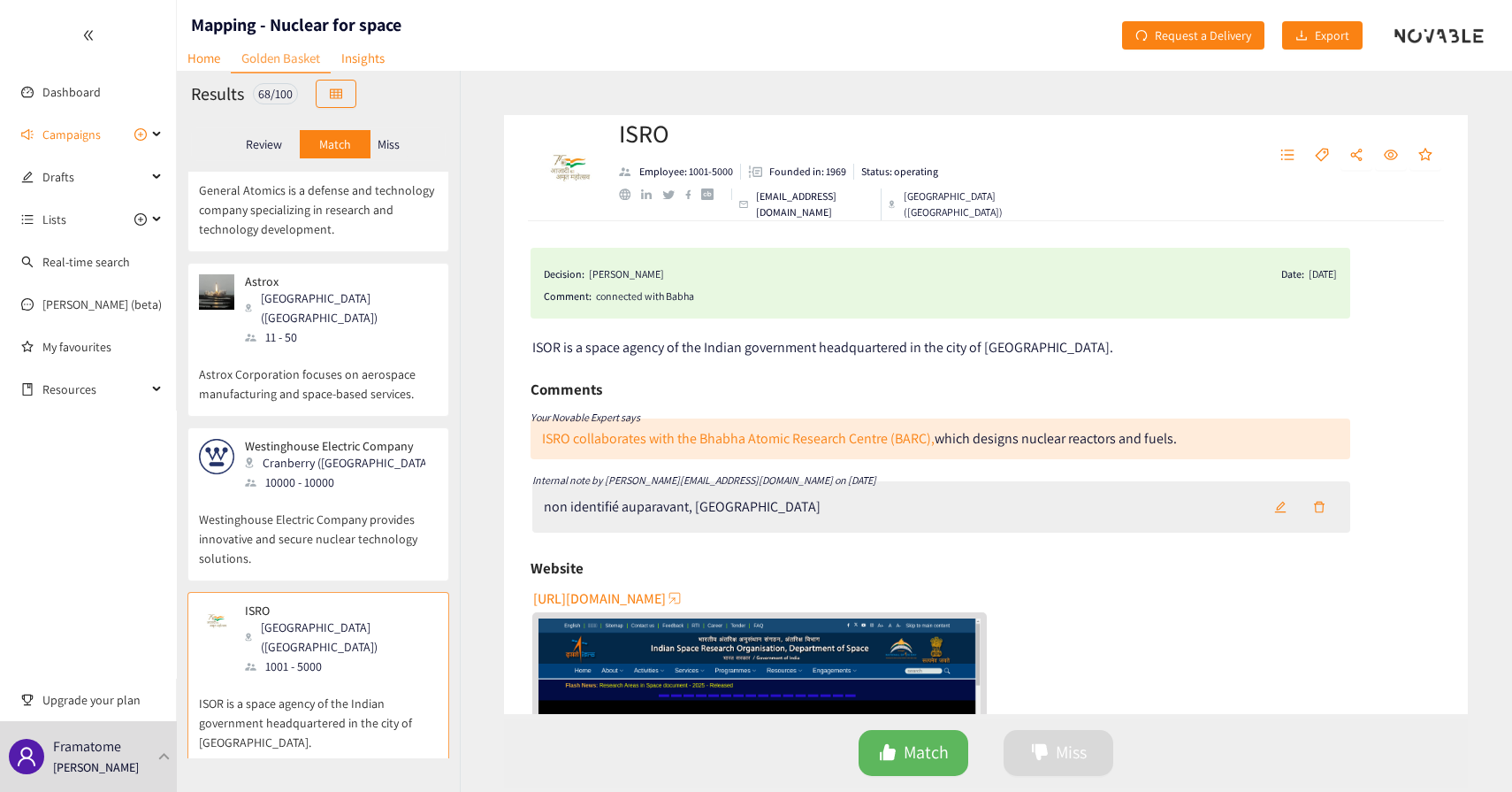
scroll to position [2490, 0]
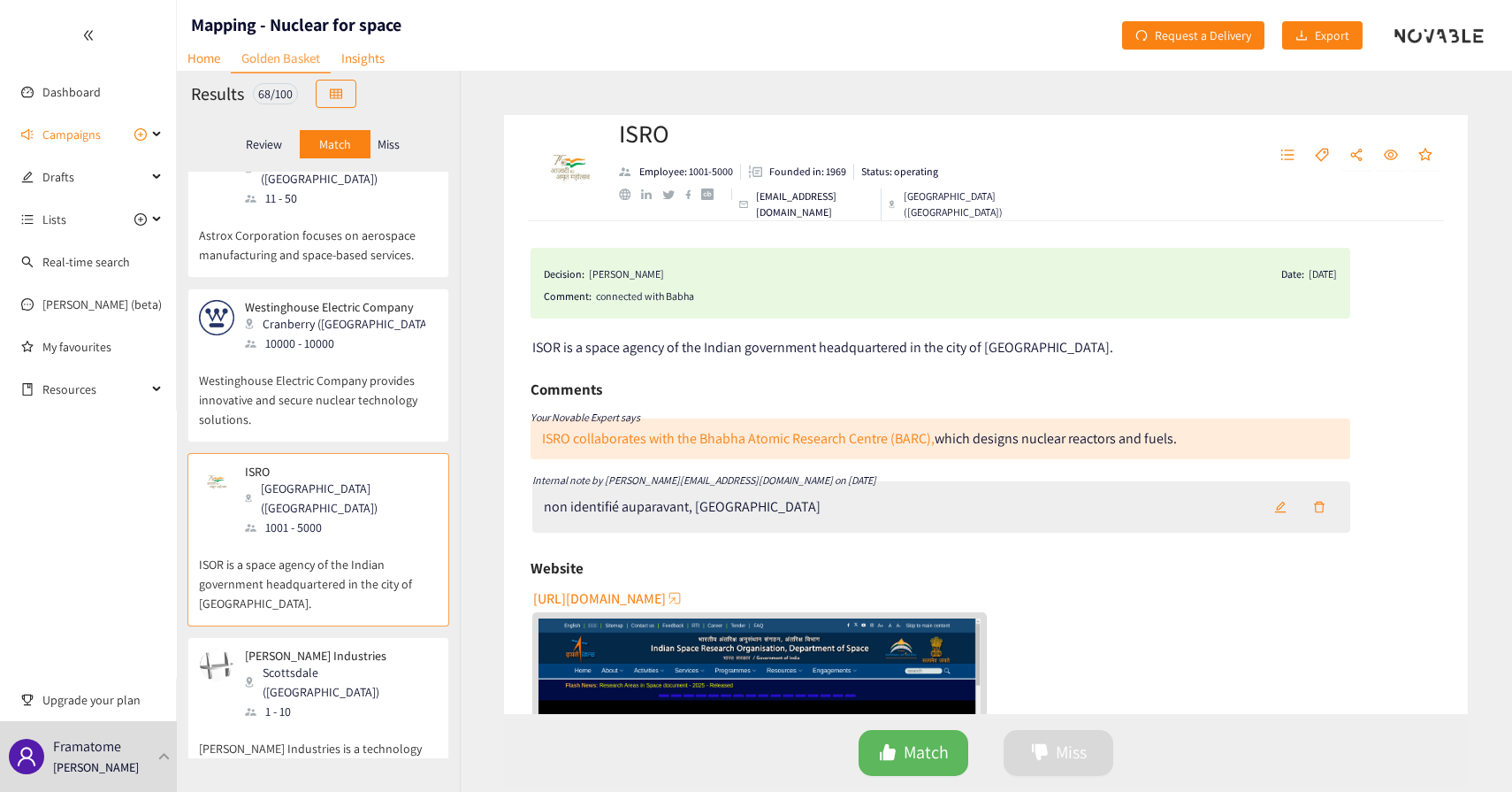
click at [355, 722] on p "[PERSON_NAME] Industries is a technology development company that offers new te…" at bounding box center [318, 759] width 239 height 76
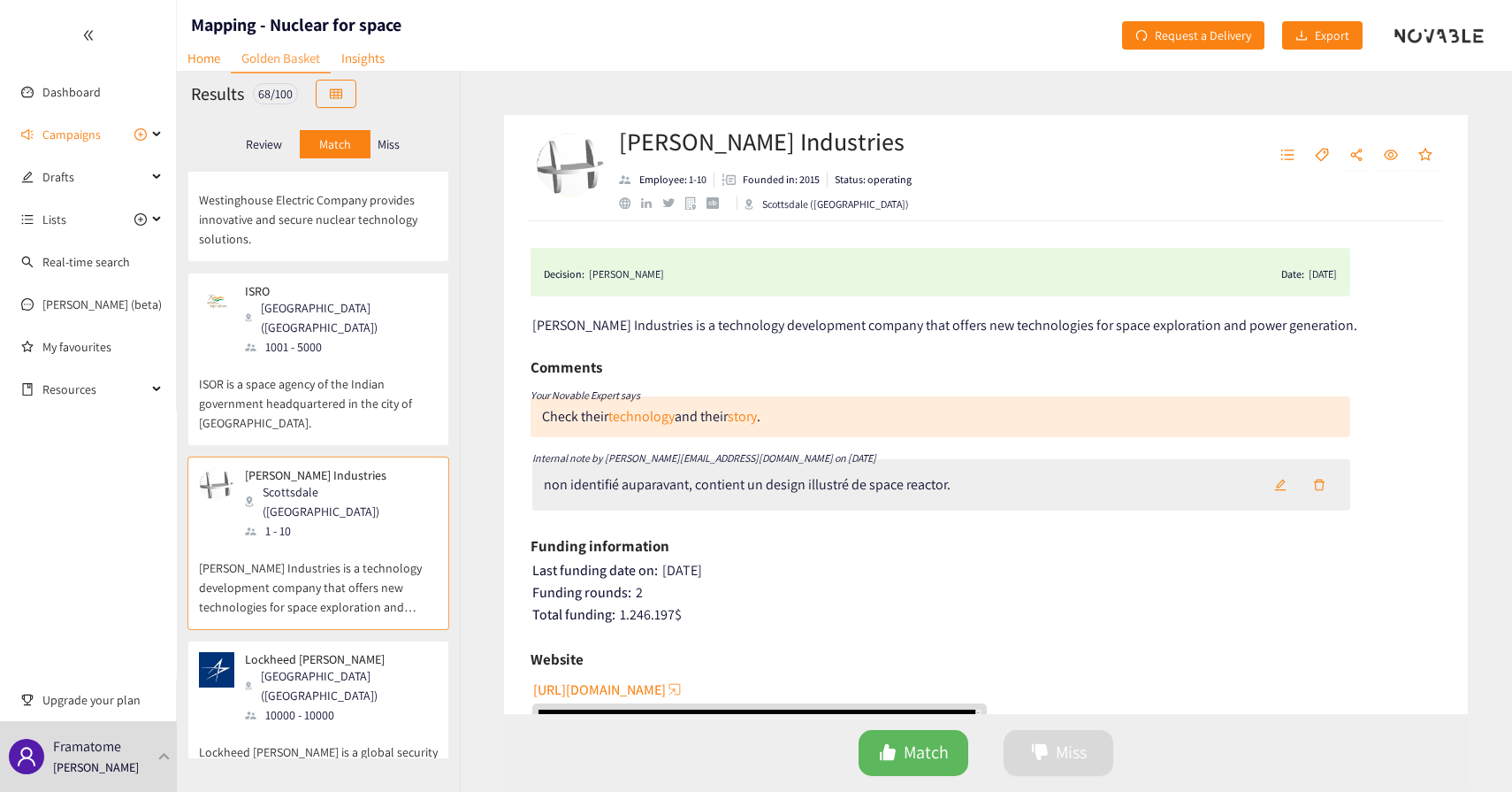
scroll to position [2671, 0]
click at [357, 724] on p "Lockheed [PERSON_NAME] is a global security and aerospace company that speciali…" at bounding box center [318, 762] width 239 height 76
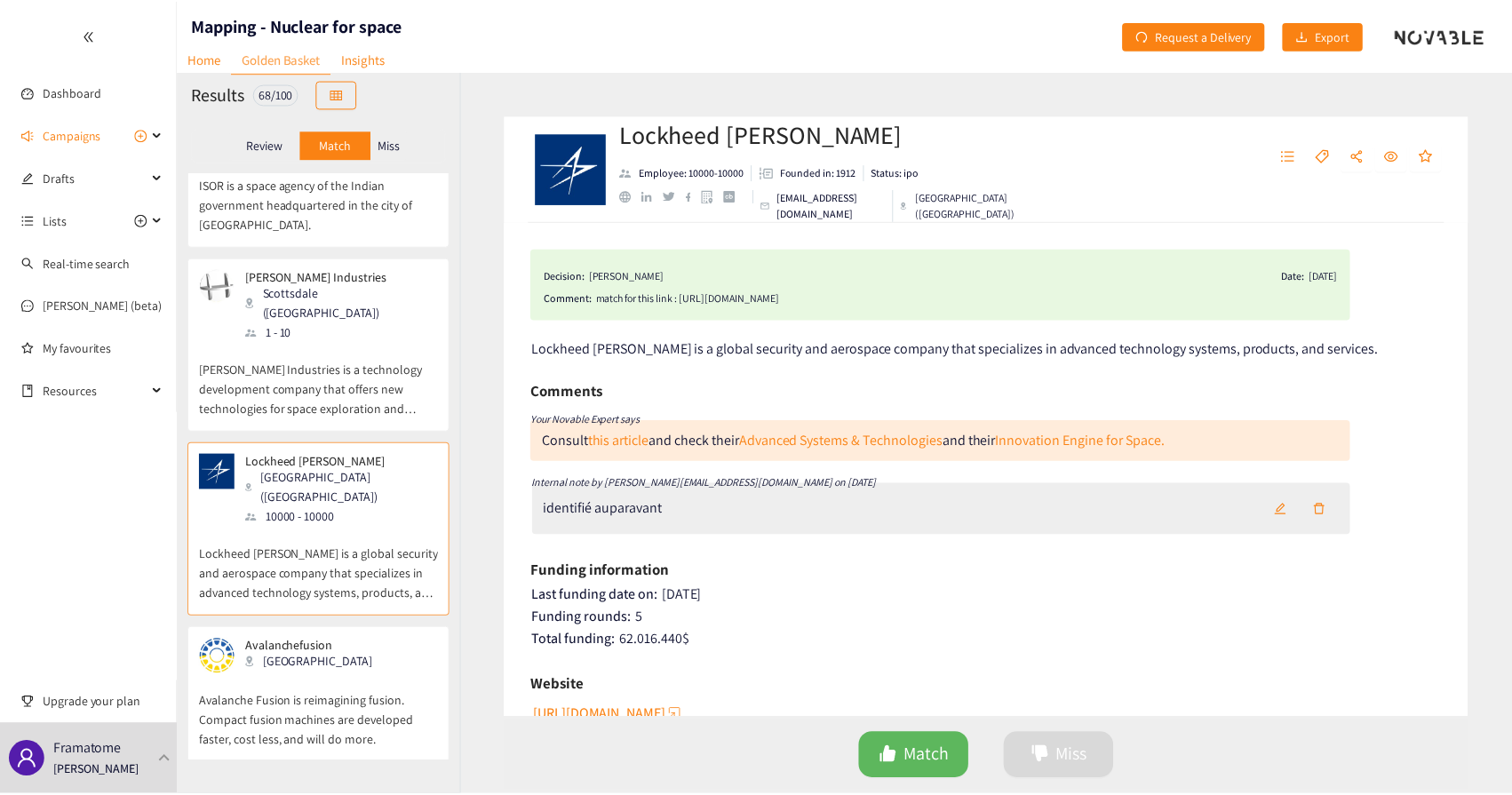
scroll to position [2902, 0]
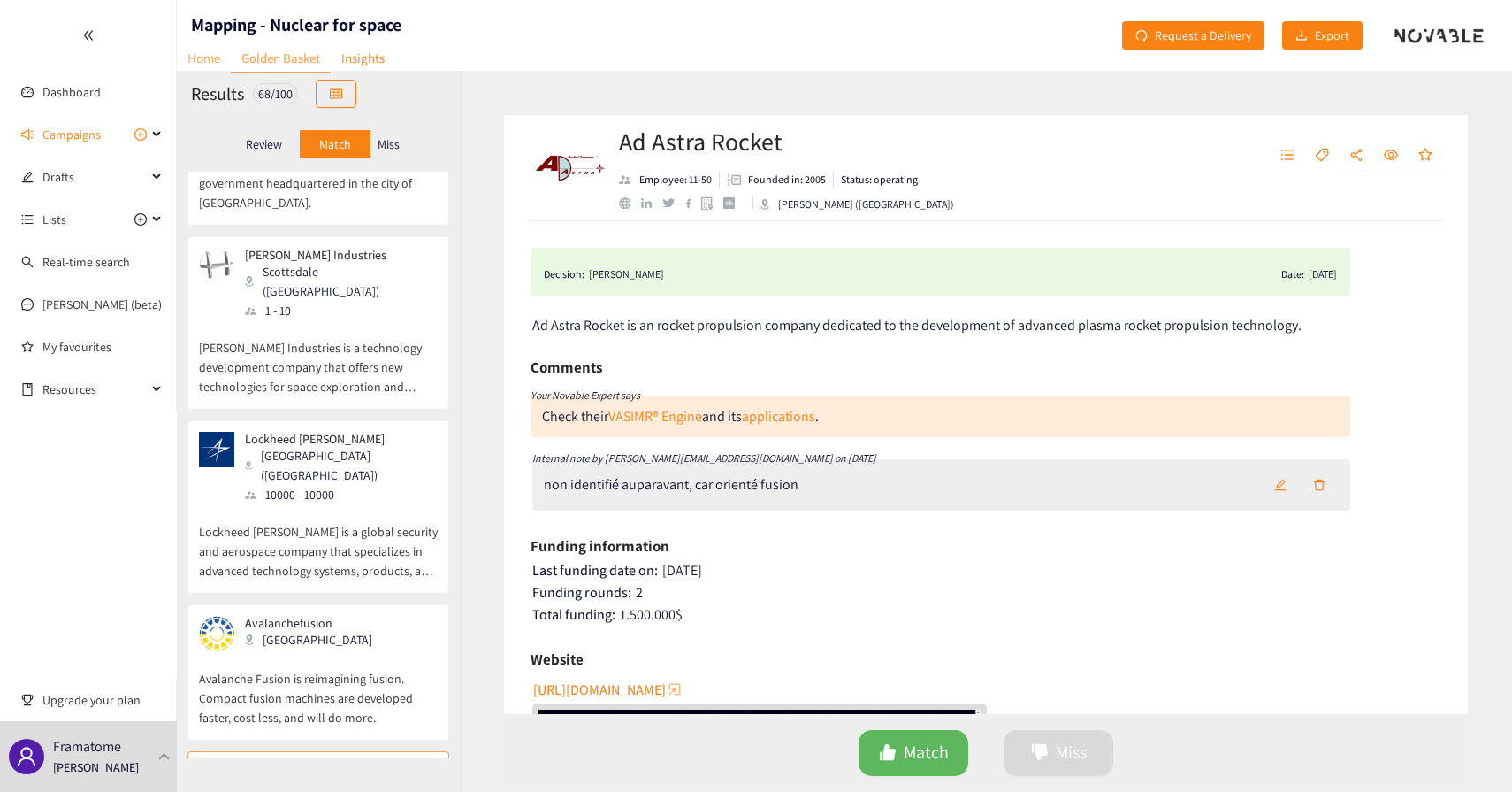
click at [187, 59] on link "Home" at bounding box center [203, 58] width 54 height 28
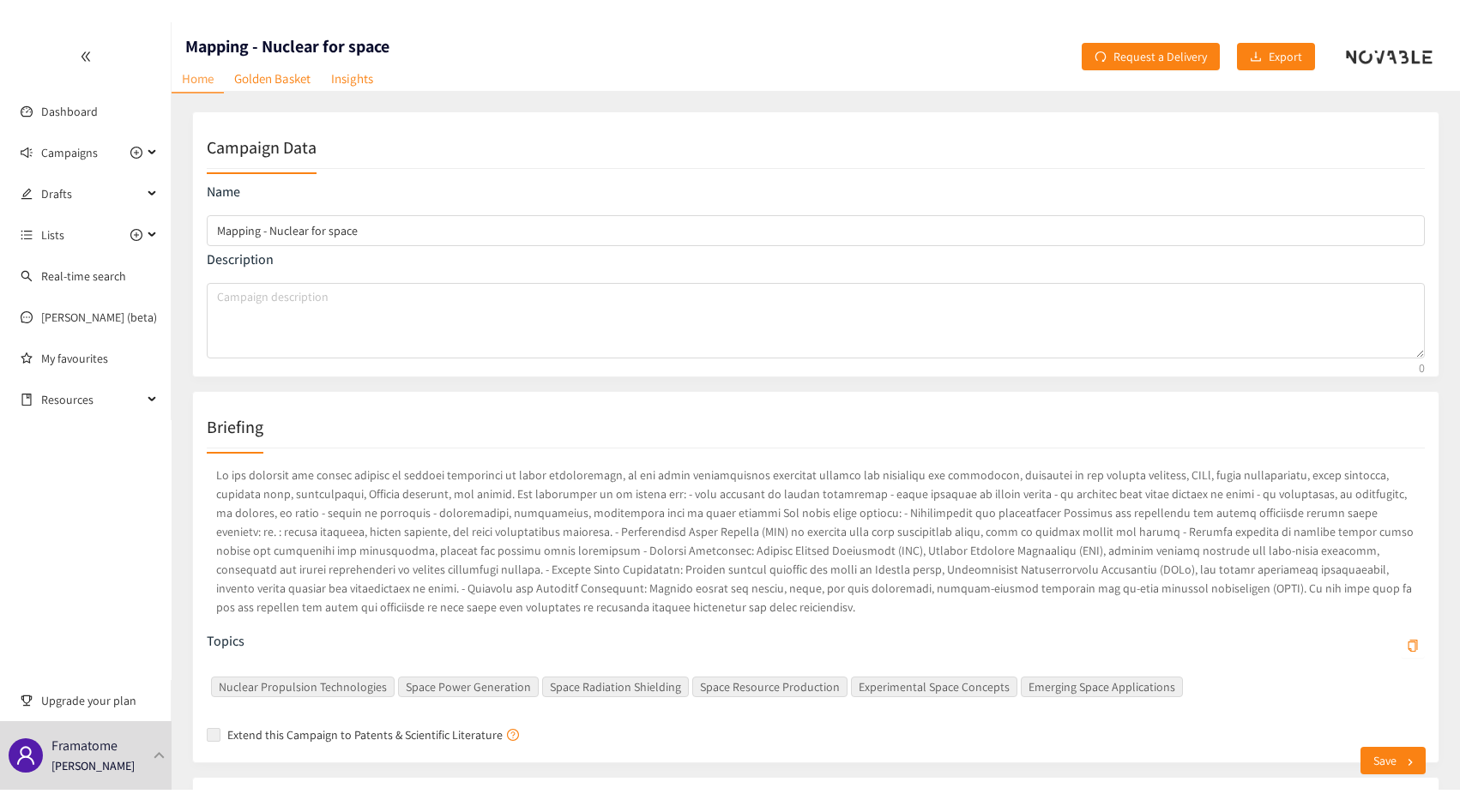
scroll to position [39, 0]
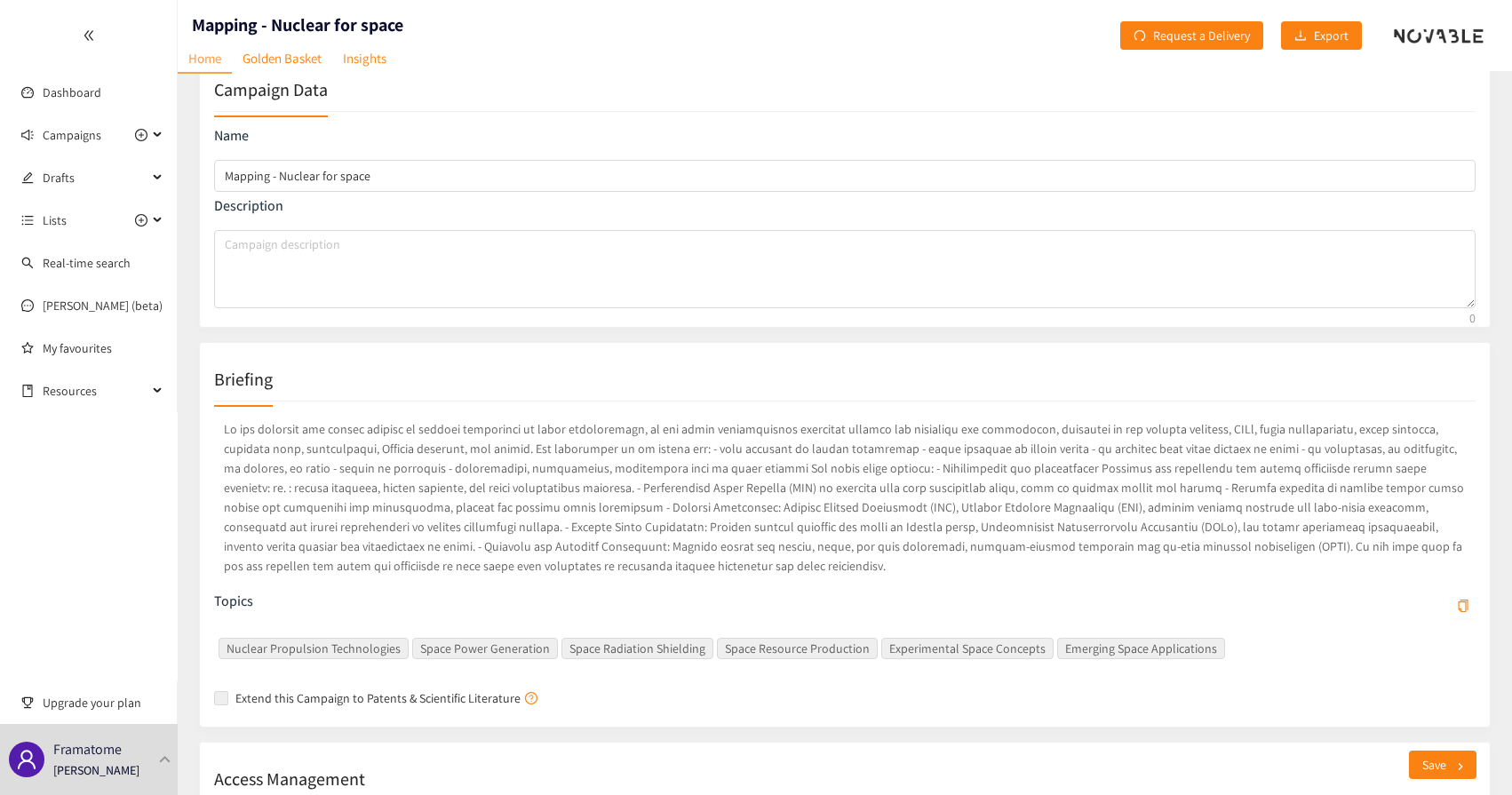
click at [393, 506] on p at bounding box center [845, 497] width 1262 height 164
drag, startPoint x: 393, startPoint y: 506, endPoint x: 434, endPoint y: 506, distance: 41.0
click at [434, 506] on p at bounding box center [845, 497] width 1262 height 164
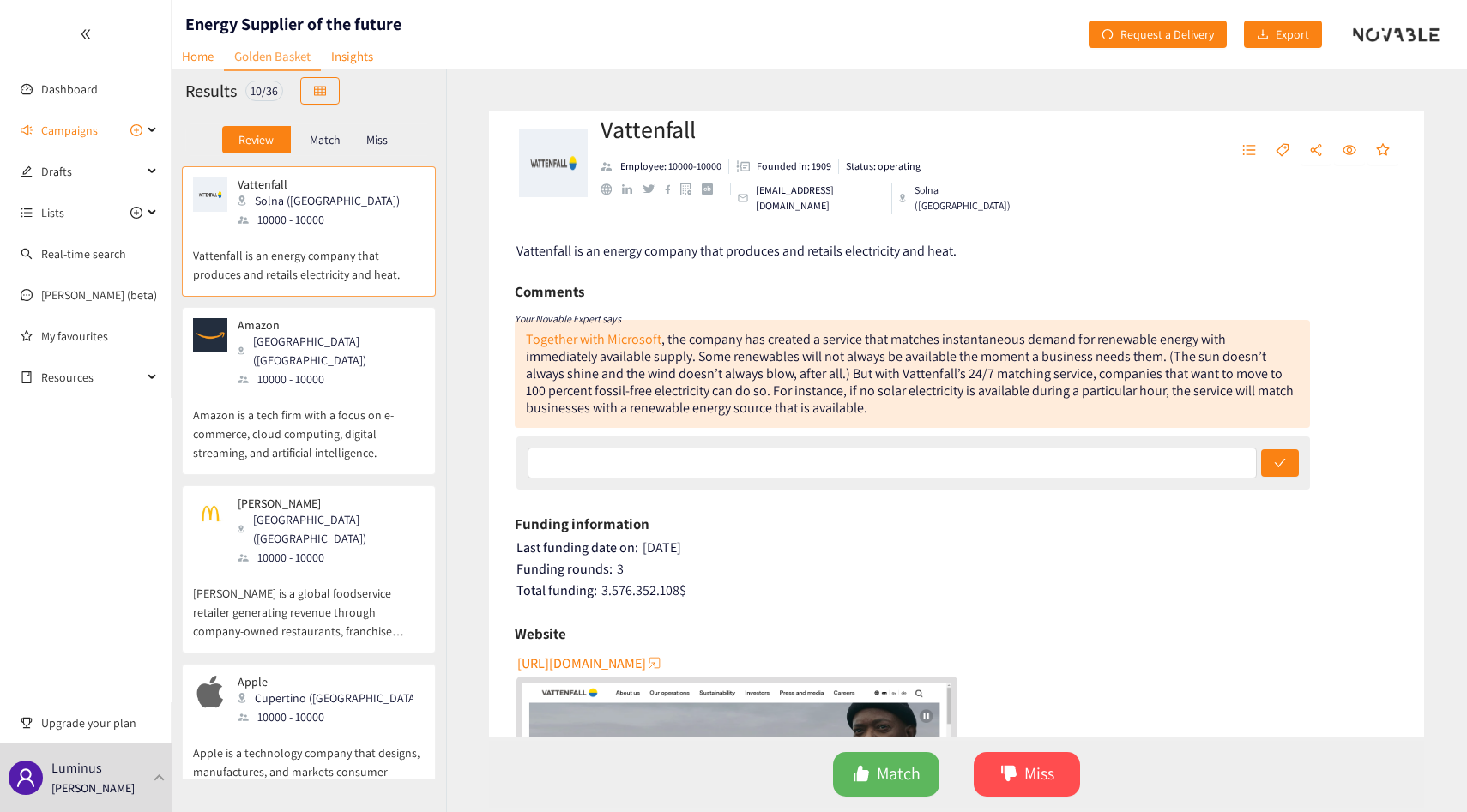
click at [356, 388] on p "Amazon is a tech firm with a focus on e-commerce, cloud computing, digital stre…" at bounding box center [309, 425] width 232 height 74
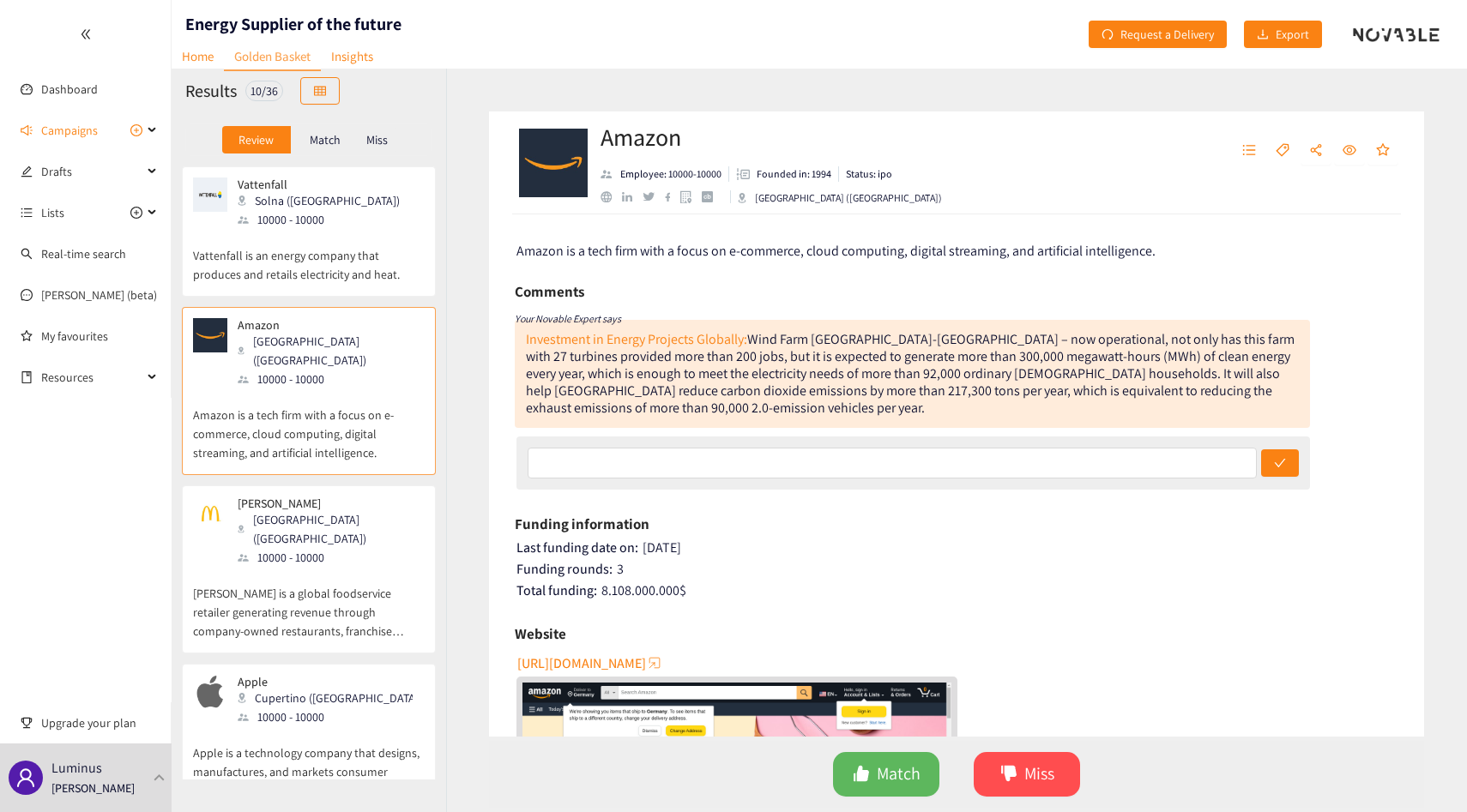
scroll to position [99, 0]
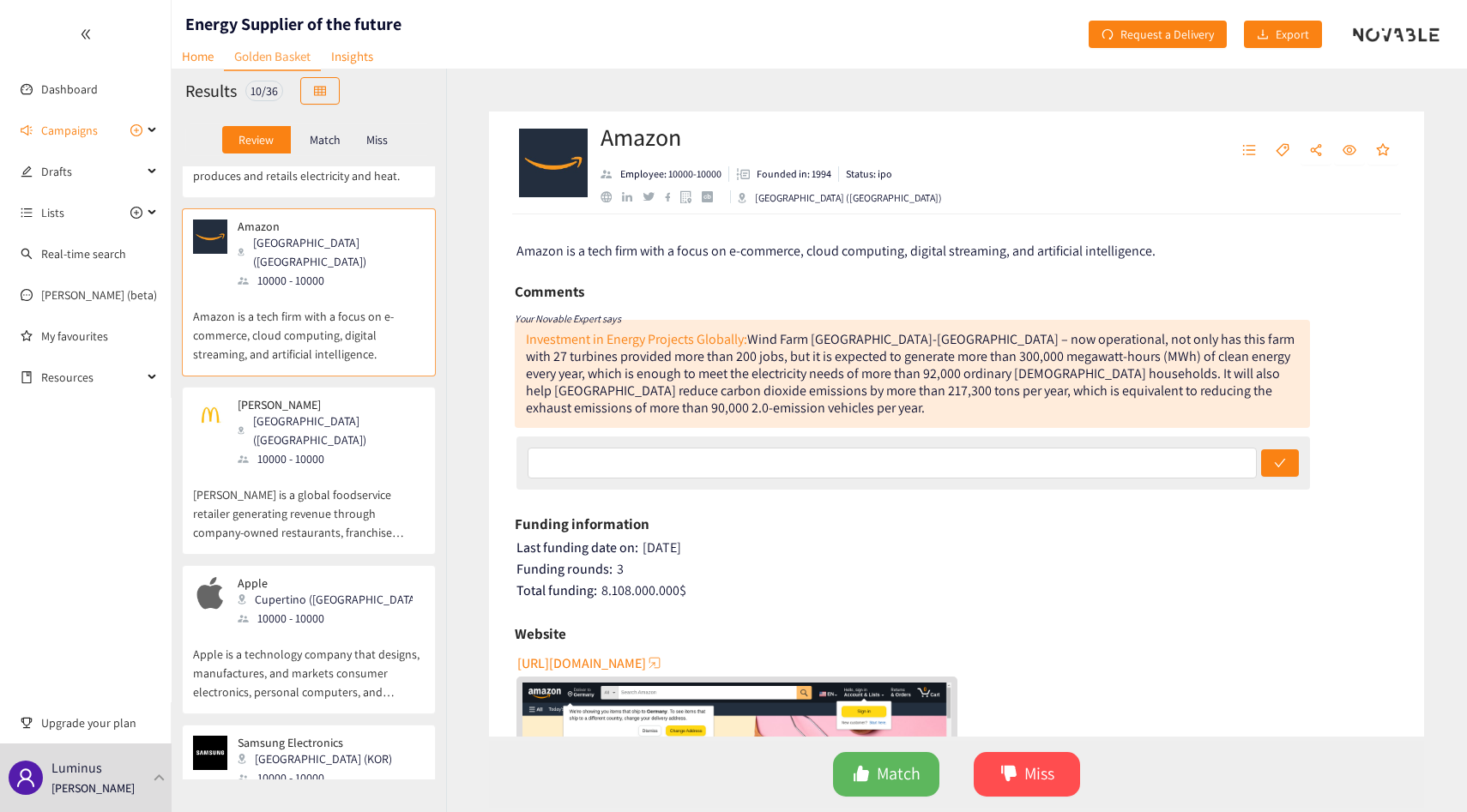
click at [343, 469] on p "McDonald's is a global foodservice retailer generating revenue through company-…" at bounding box center [309, 505] width 232 height 74
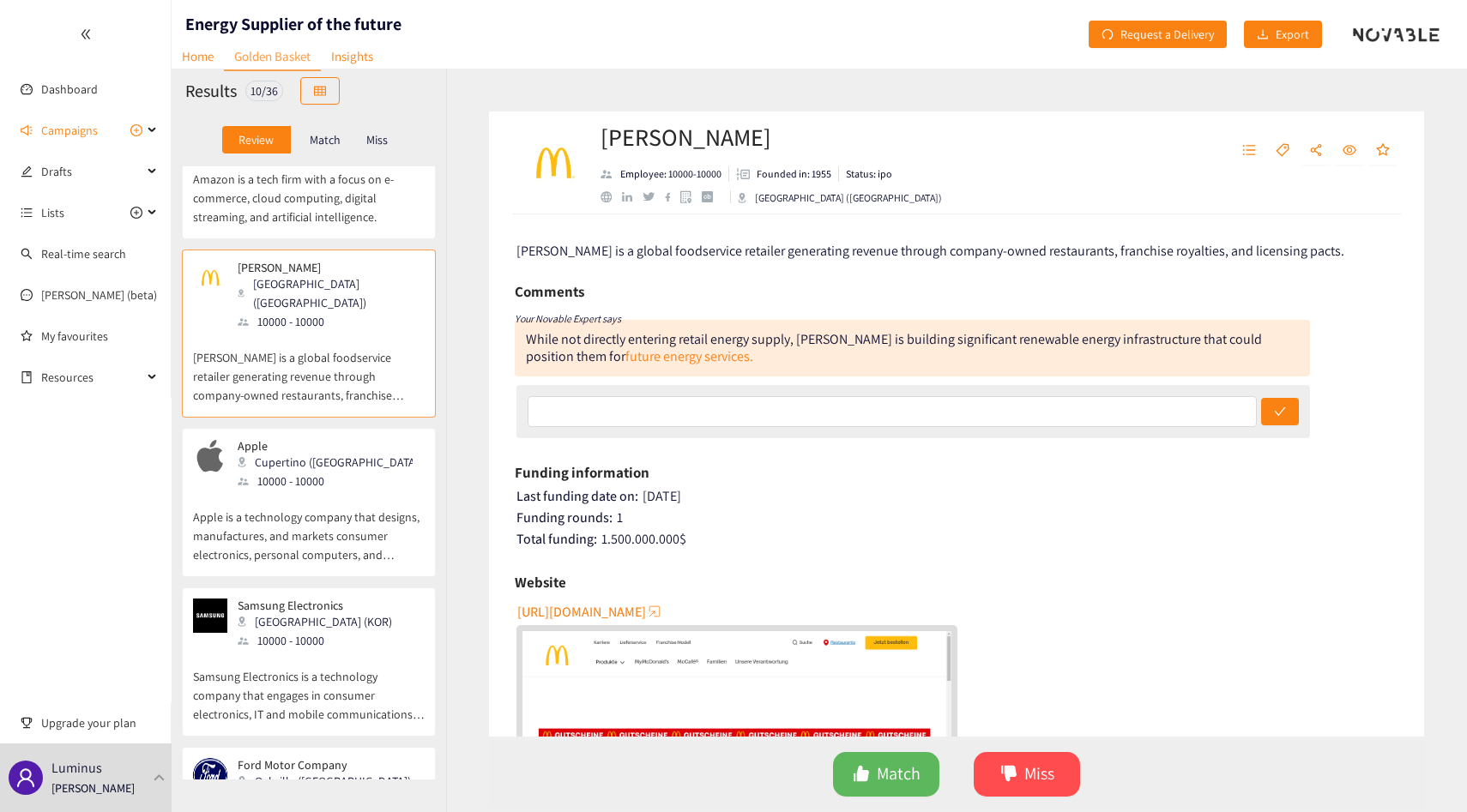
scroll to position [237, 0]
click at [342, 489] on p "Apple is a technology company that designs, manufactures, and markets consumer …" at bounding box center [309, 526] width 232 height 74
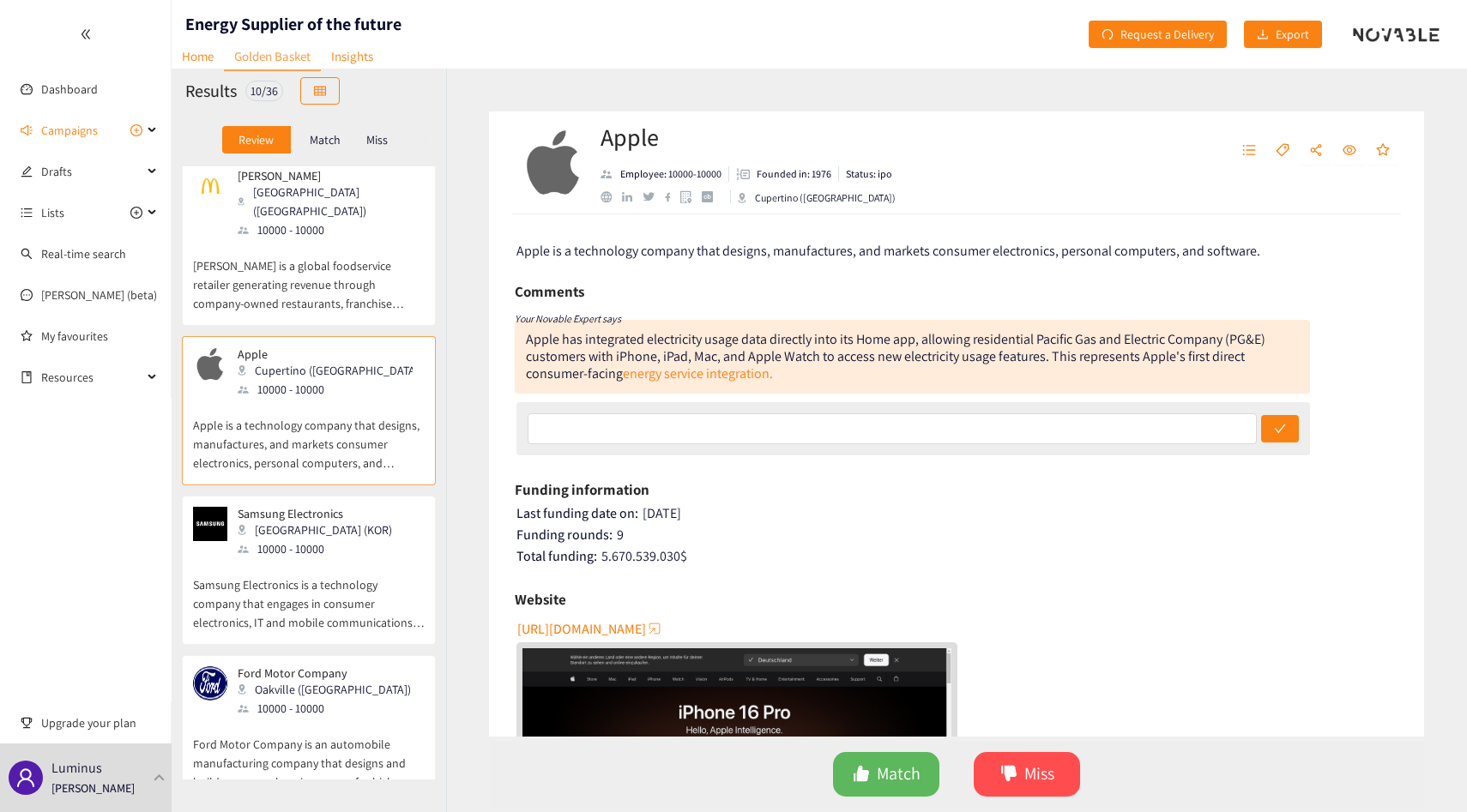
click at [342, 507] on p "Samsung Electronics" at bounding box center [315, 514] width 155 height 14
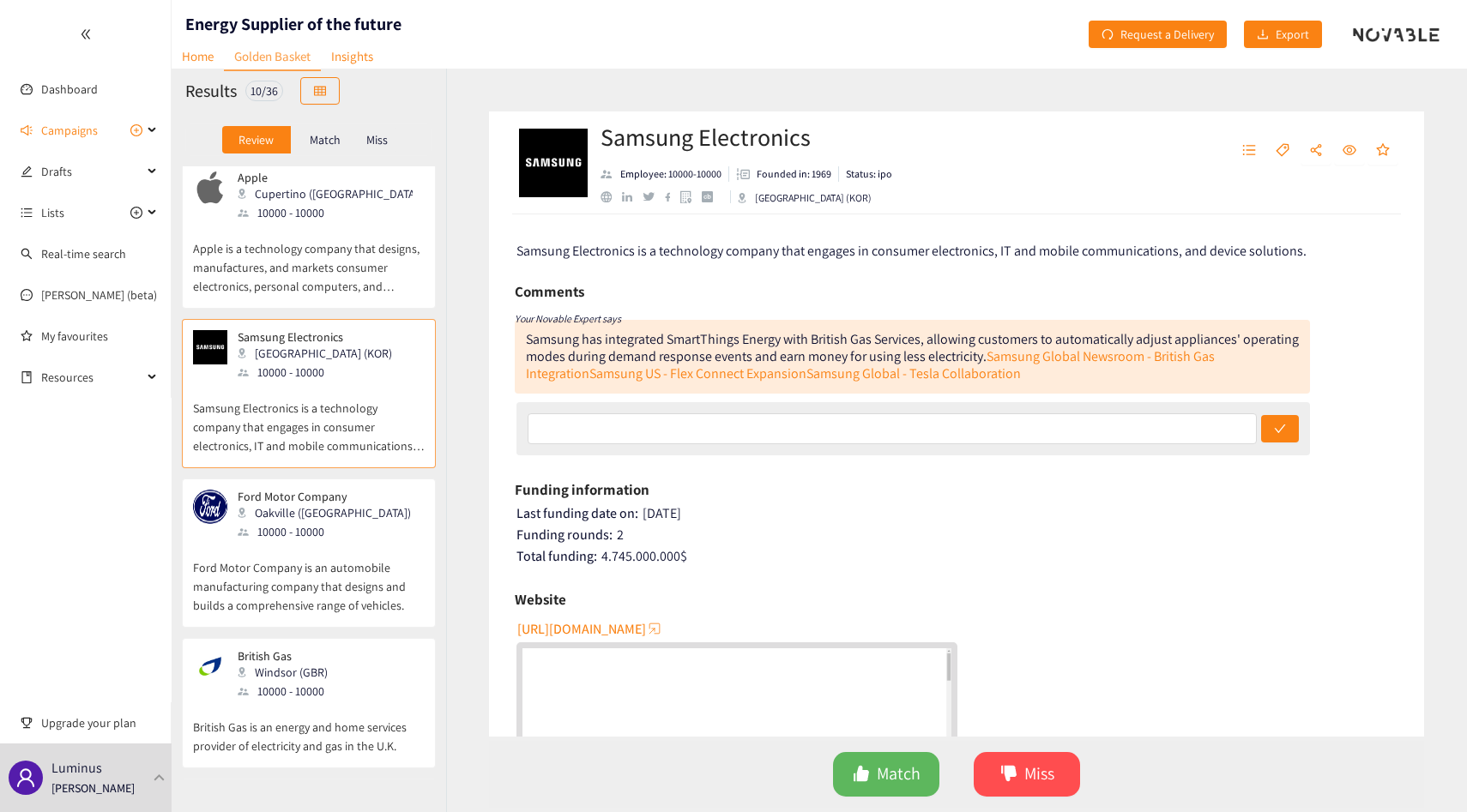
click at [342, 503] on div "Oakville (CAN)" at bounding box center [330, 513] width 183 height 19
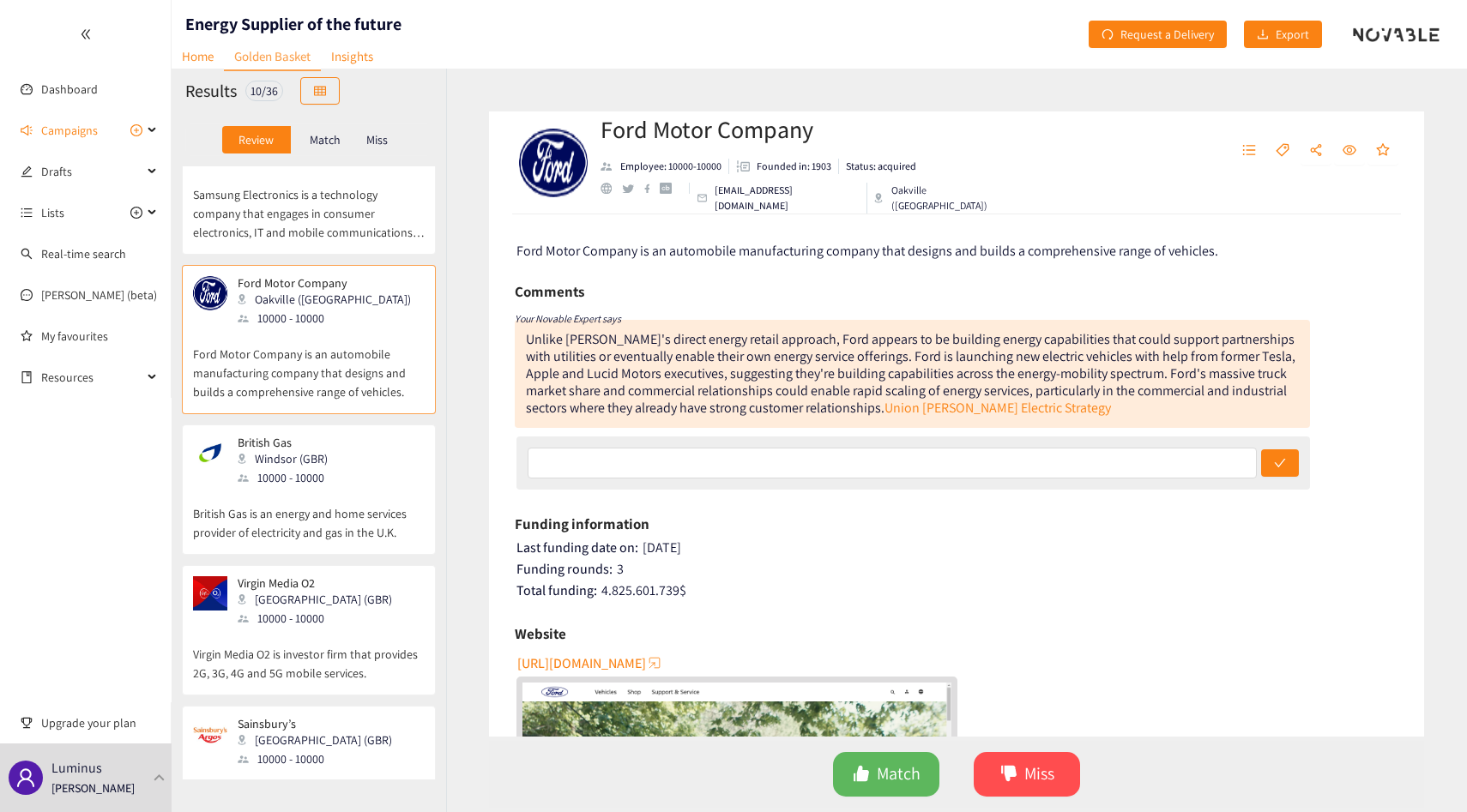
click at [342, 487] on p "British Gas is an energy and home services provider of electricity and gas in t…" at bounding box center [309, 514] width 232 height 54
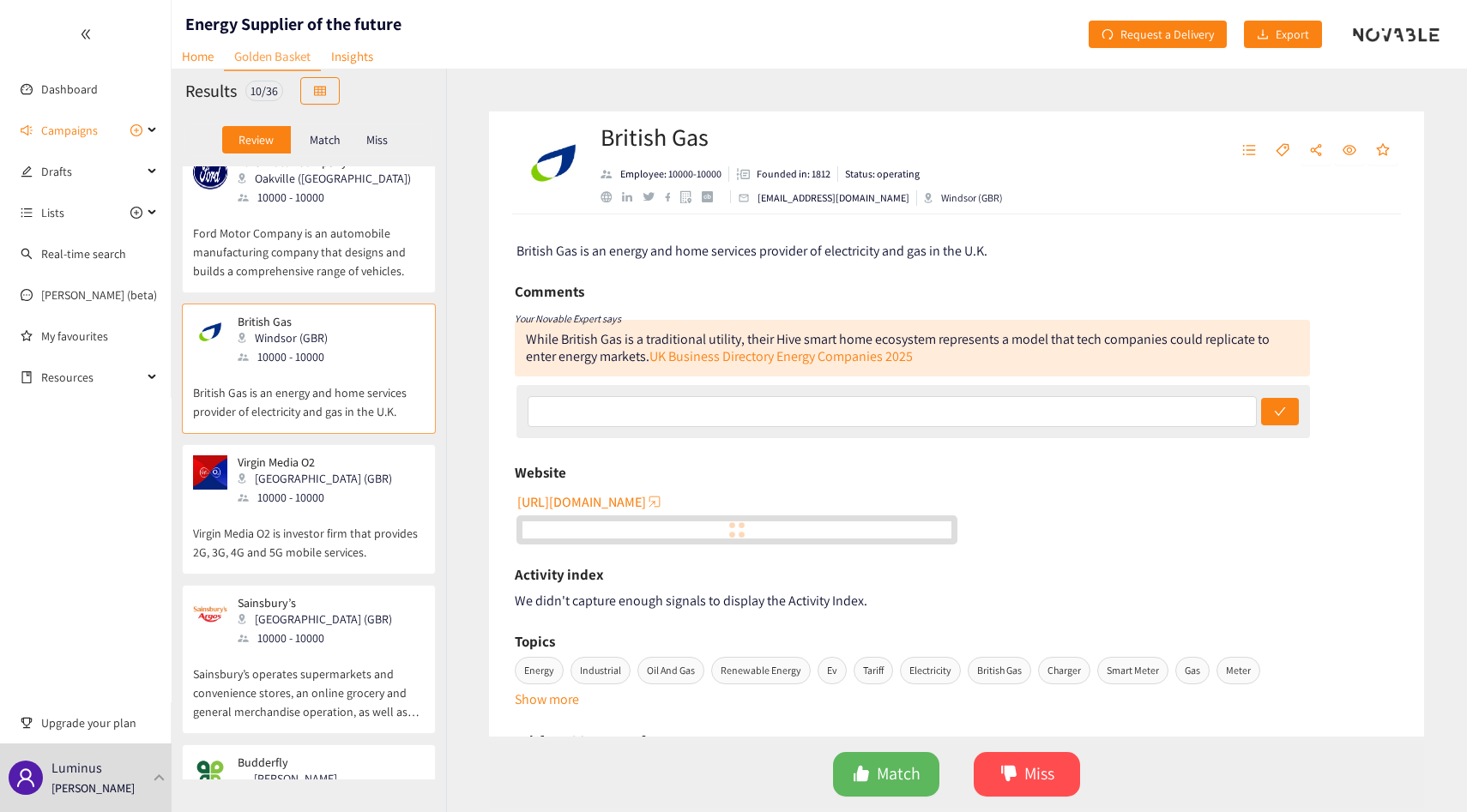
click at [342, 507] on p "Virgin Media O2 is investor firm that provides 2G, 3G, 4G and 5G mobile service…" at bounding box center [309, 534] width 232 height 54
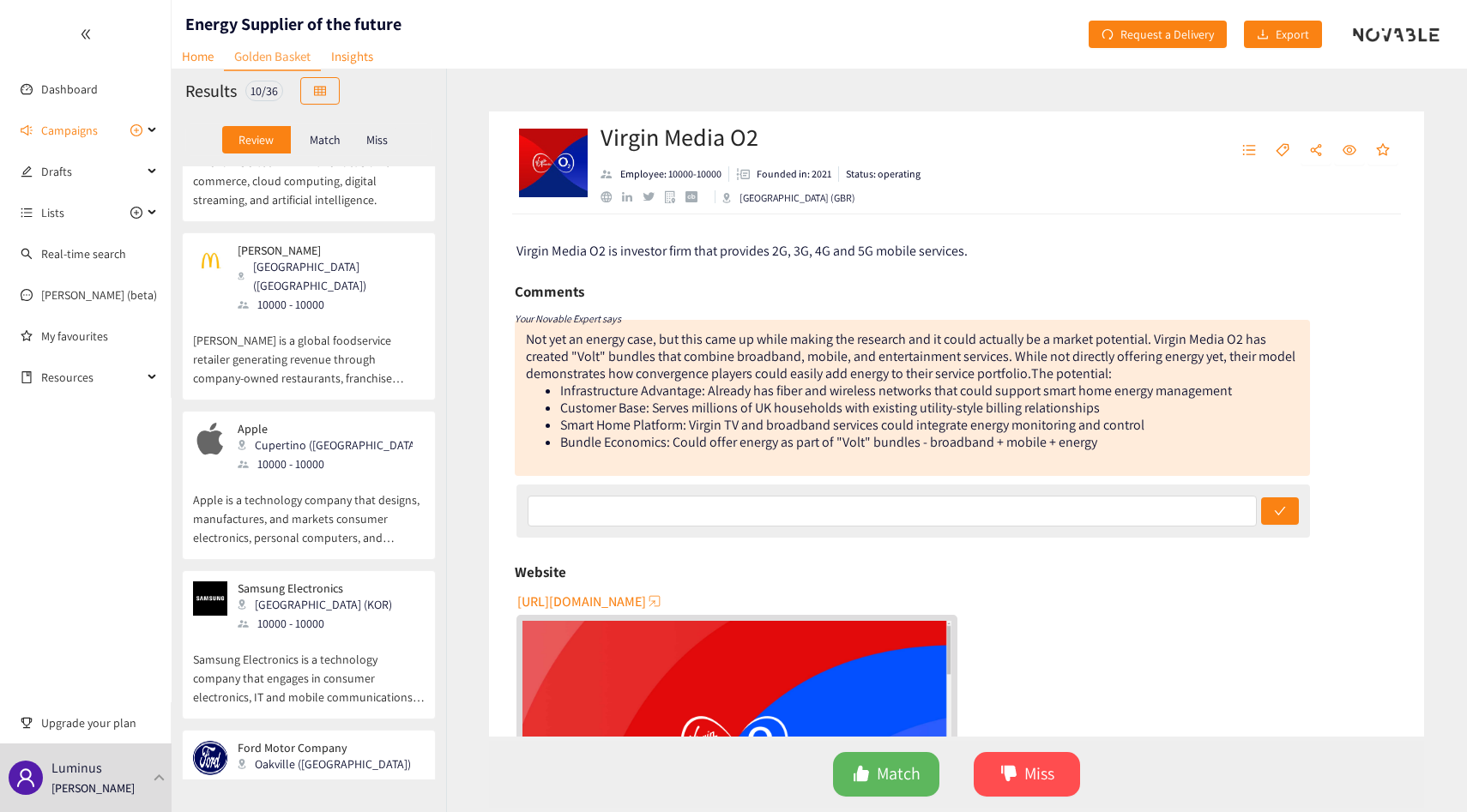
scroll to position [219, 0]
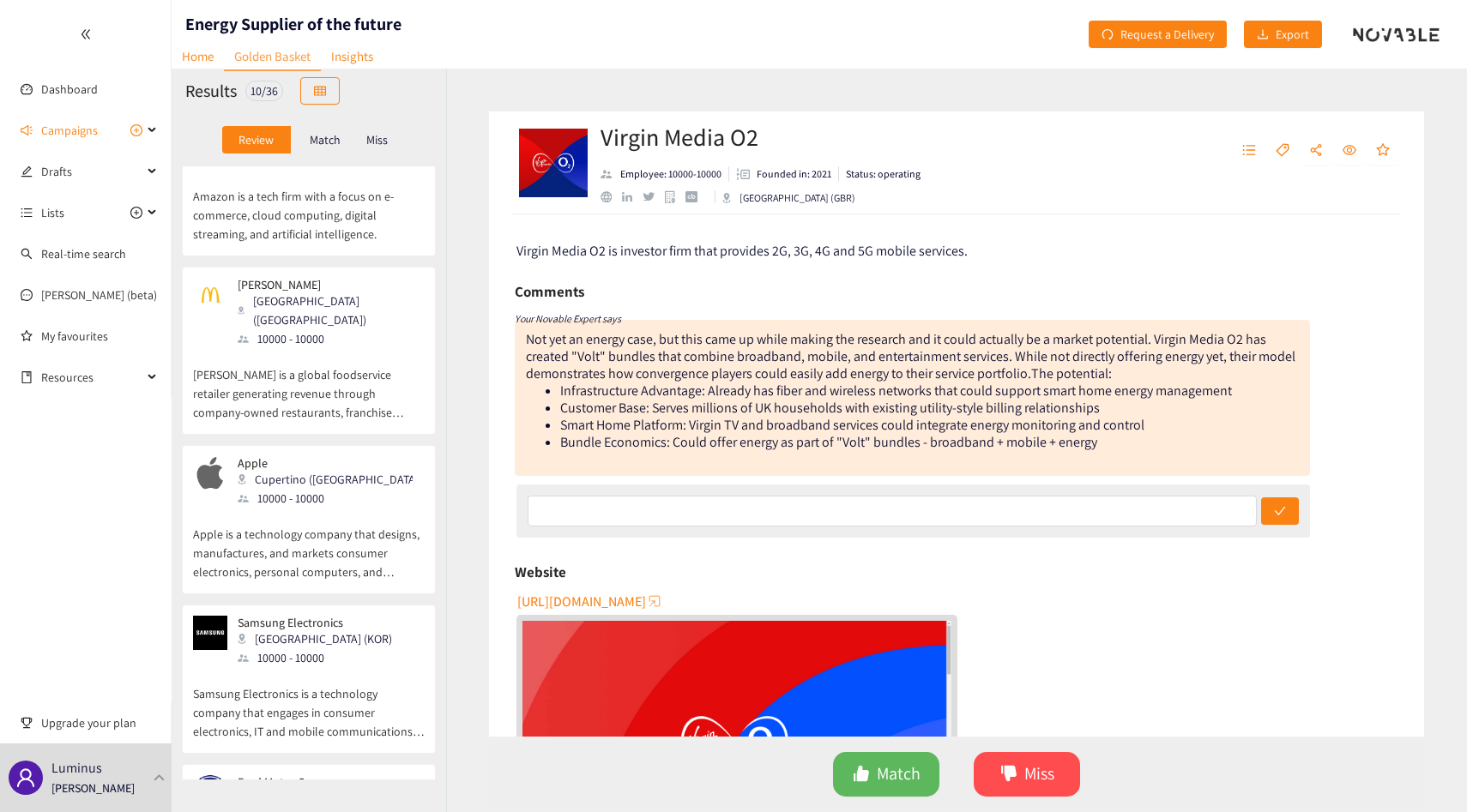
click at [320, 348] on p "McDonald's is a global foodservice retailer generating revenue through company-…" at bounding box center [309, 385] width 232 height 74
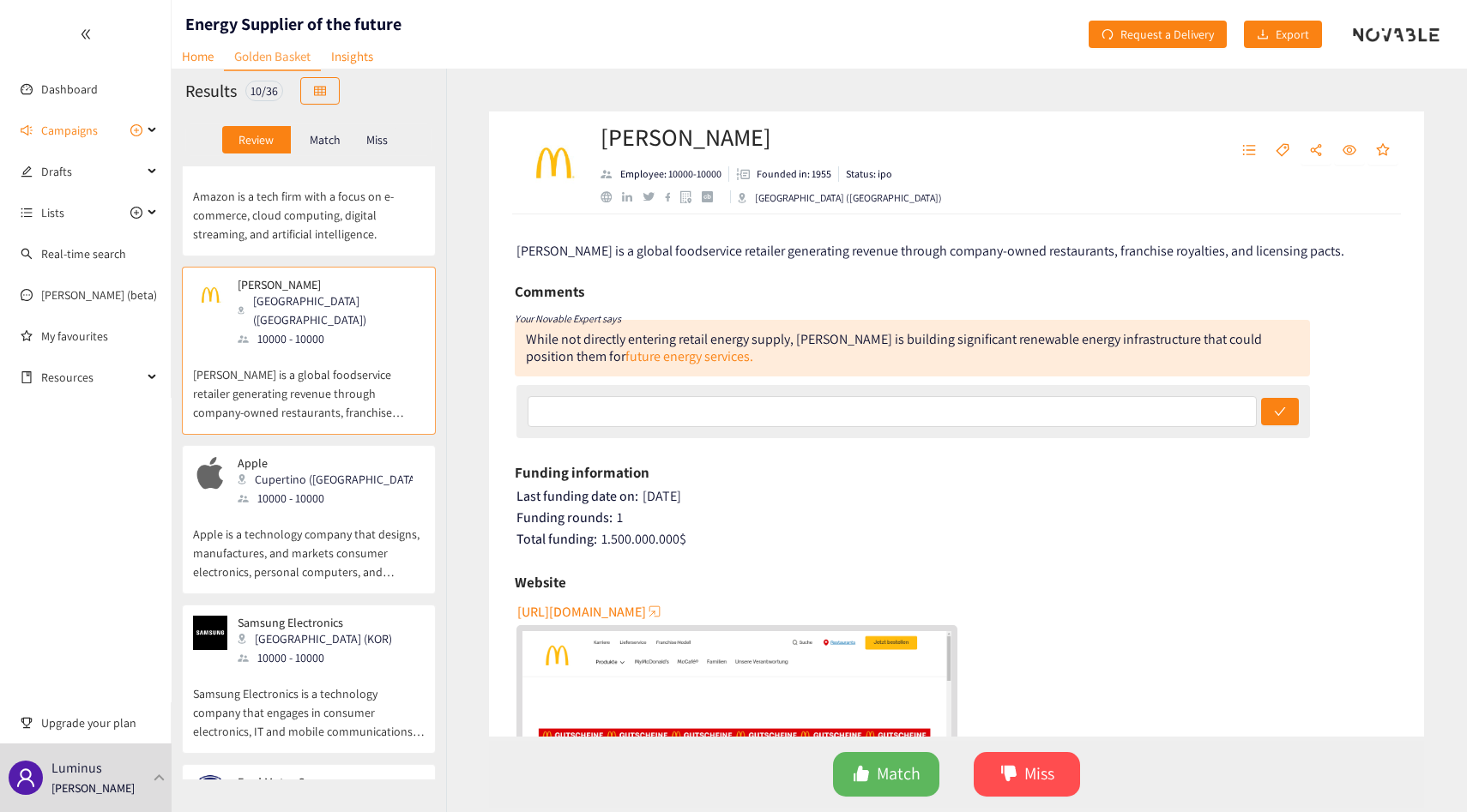
scroll to position [925, 0]
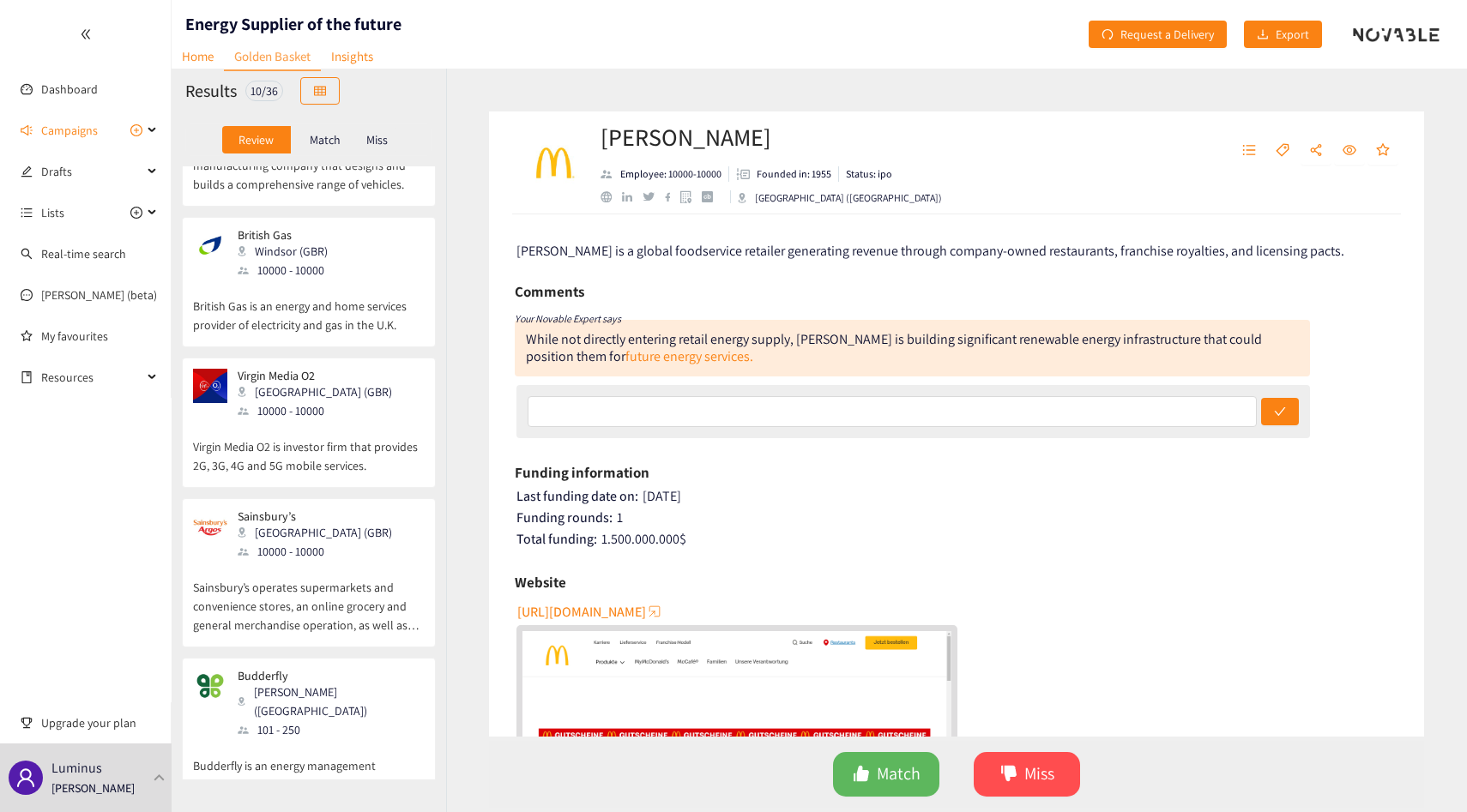
click at [340, 739] on p "Budderfly is an energy management company with devices that measure and report …" at bounding box center [309, 776] width 232 height 74
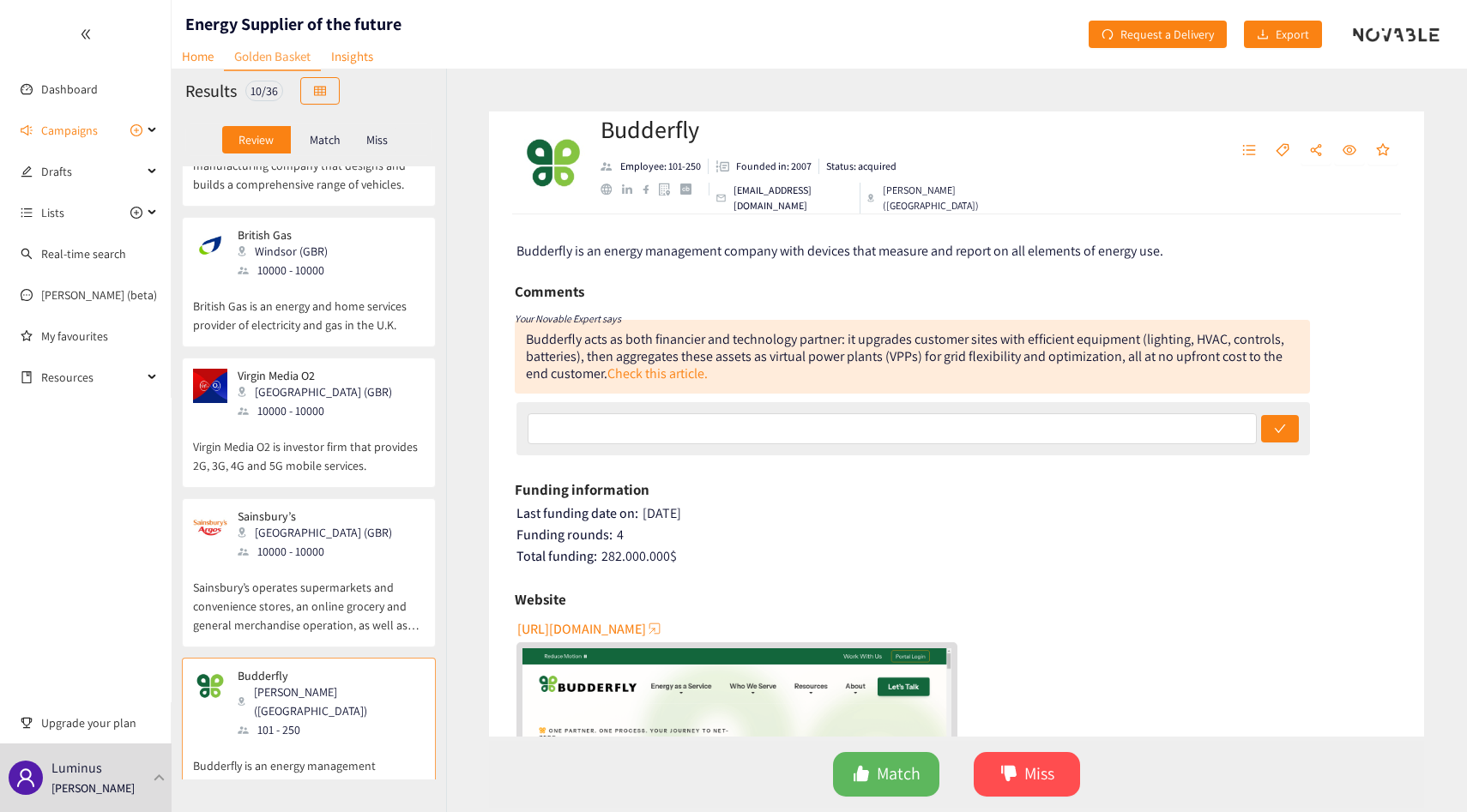
click at [311, 561] on p "Sainsbury’s operates supermarkets and convenience stores, an online grocery and…" at bounding box center [309, 598] width 232 height 74
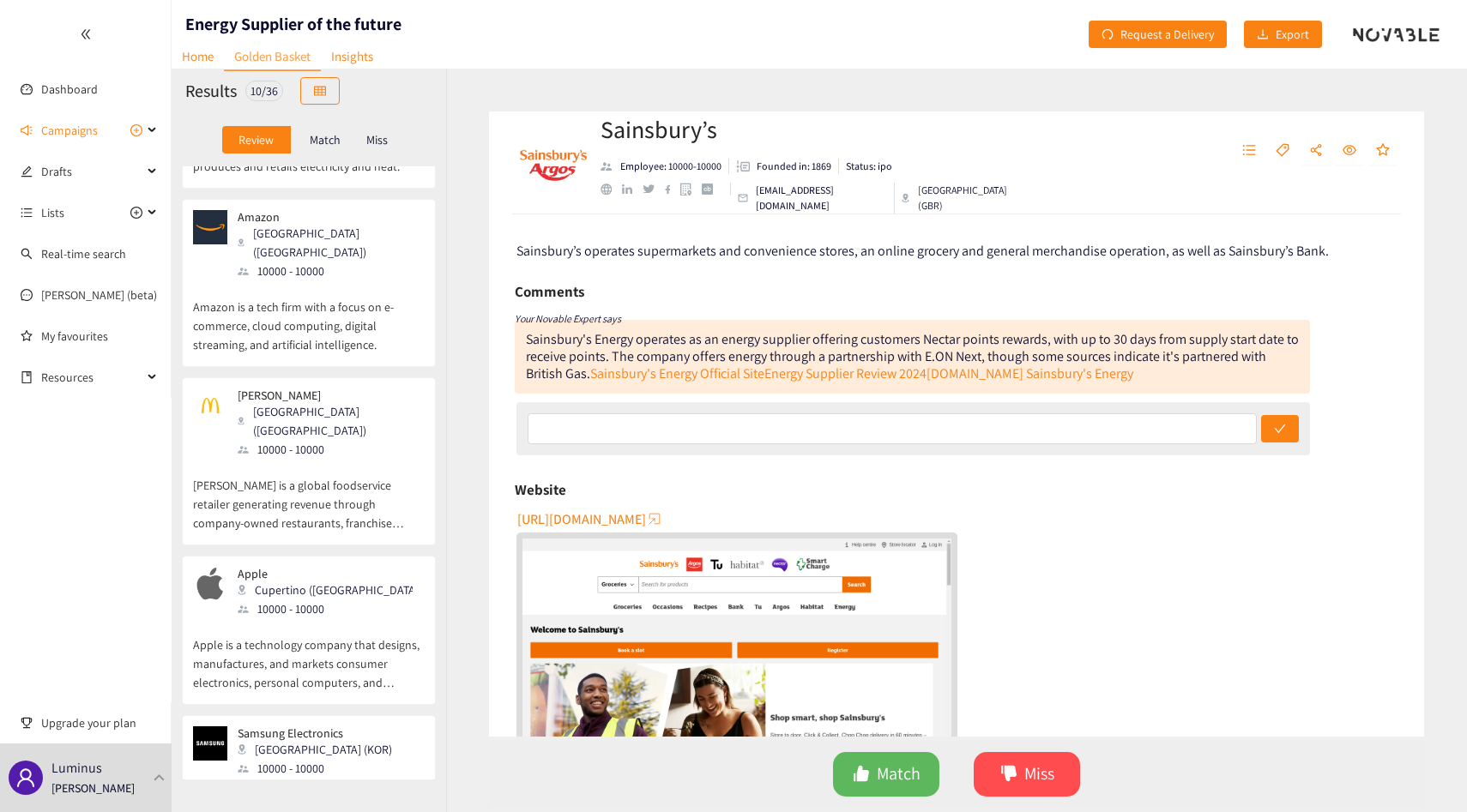
scroll to position [0, 0]
